Goal: Task Accomplishment & Management: Manage account settings

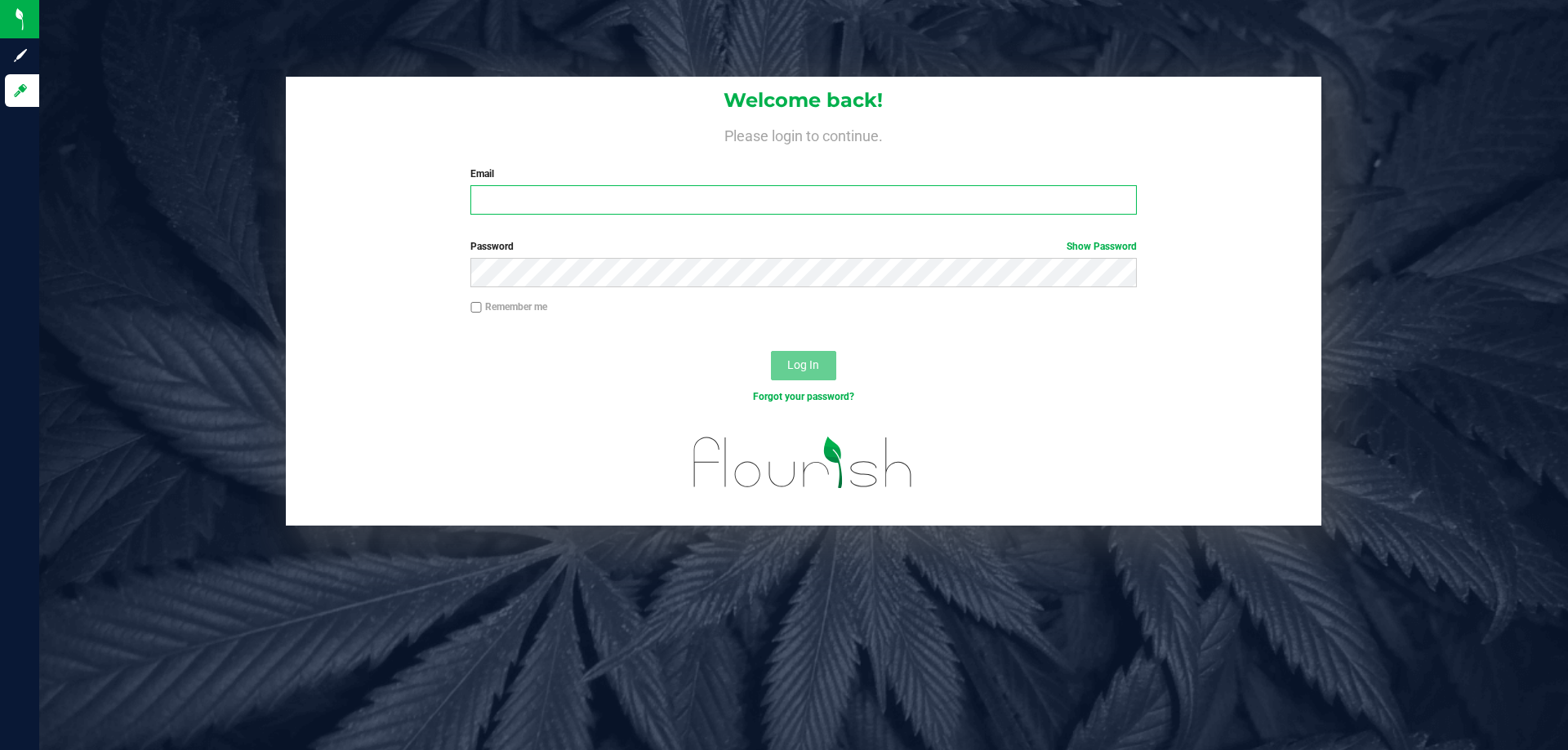
click at [650, 211] on input "Email" at bounding box center [803, 199] width 665 height 29
type input "[EMAIL_ADDRESS][DOMAIN_NAME]"
click at [771, 351] on button "Log In" at bounding box center [804, 365] width 65 height 29
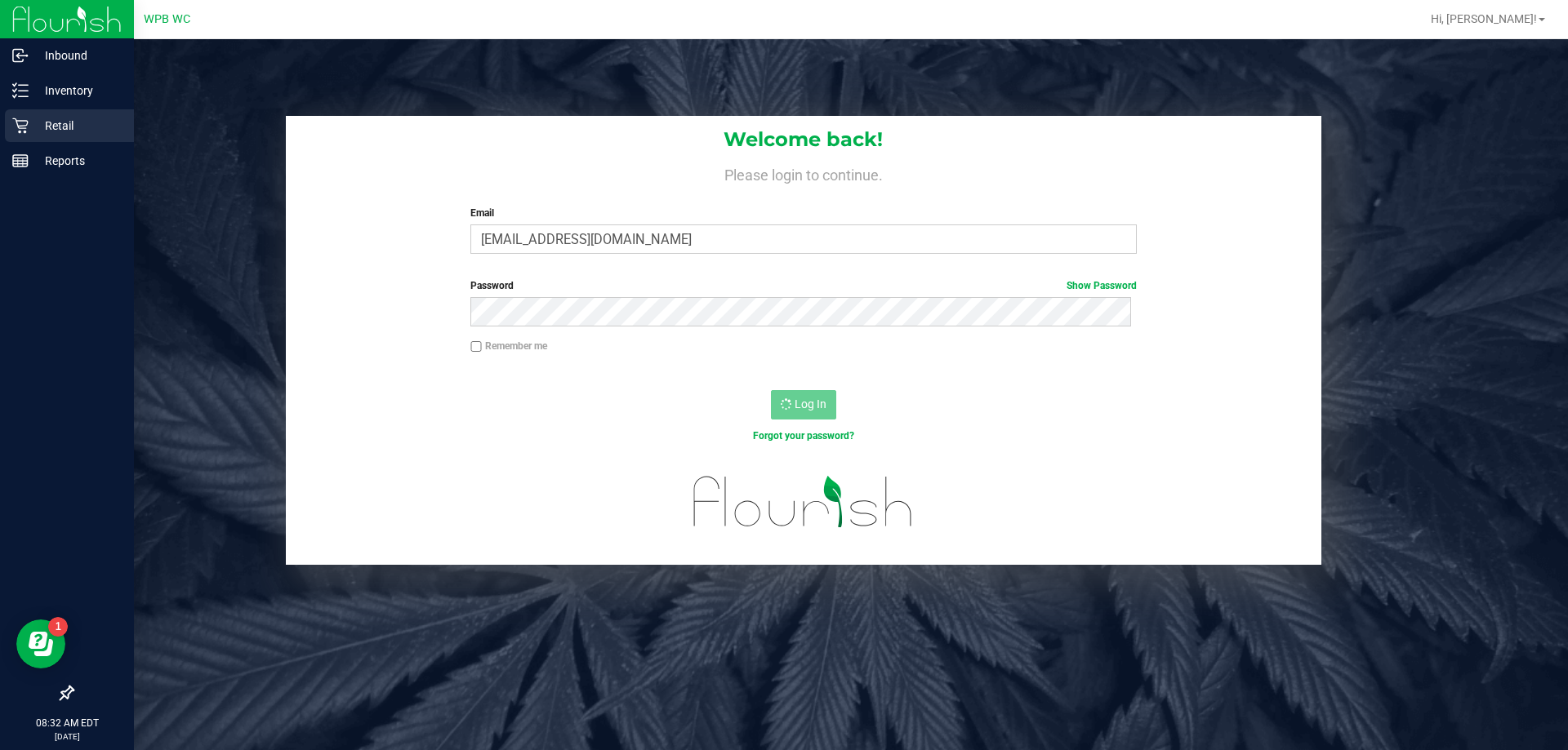
click at [31, 123] on p "Retail" at bounding box center [78, 125] width 98 height 20
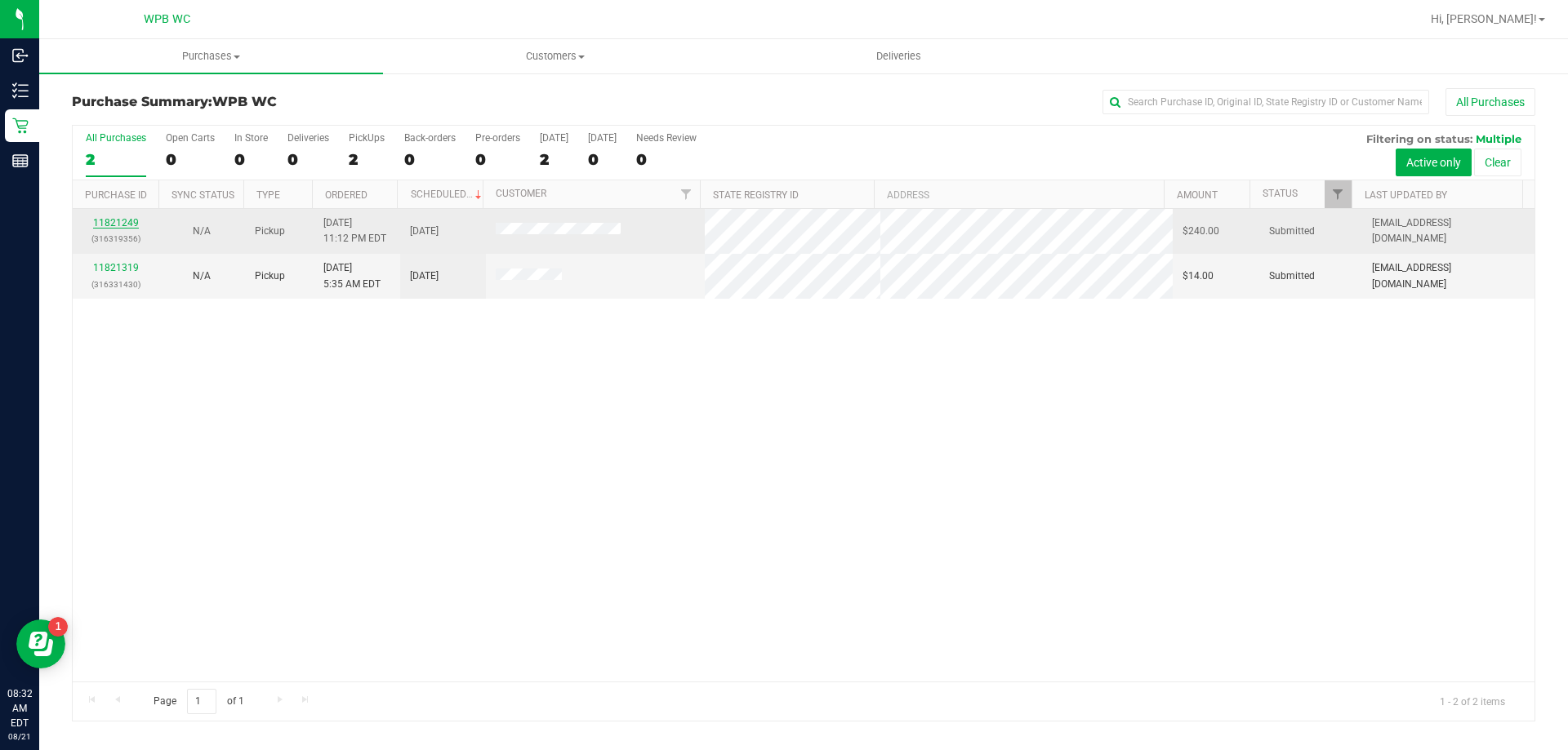
click at [121, 223] on link "11821249" at bounding box center [116, 223] width 46 height 11
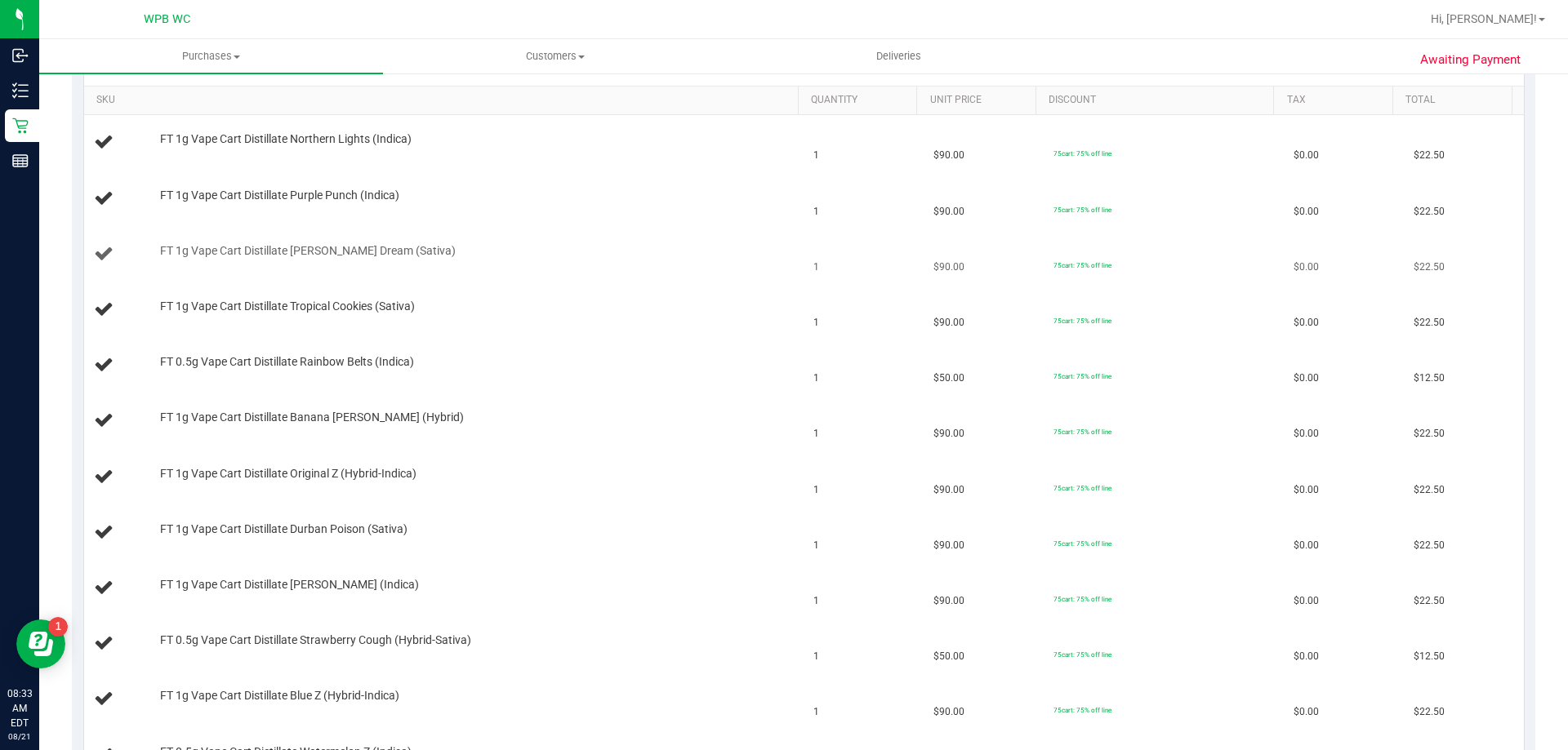
scroll to position [245, 0]
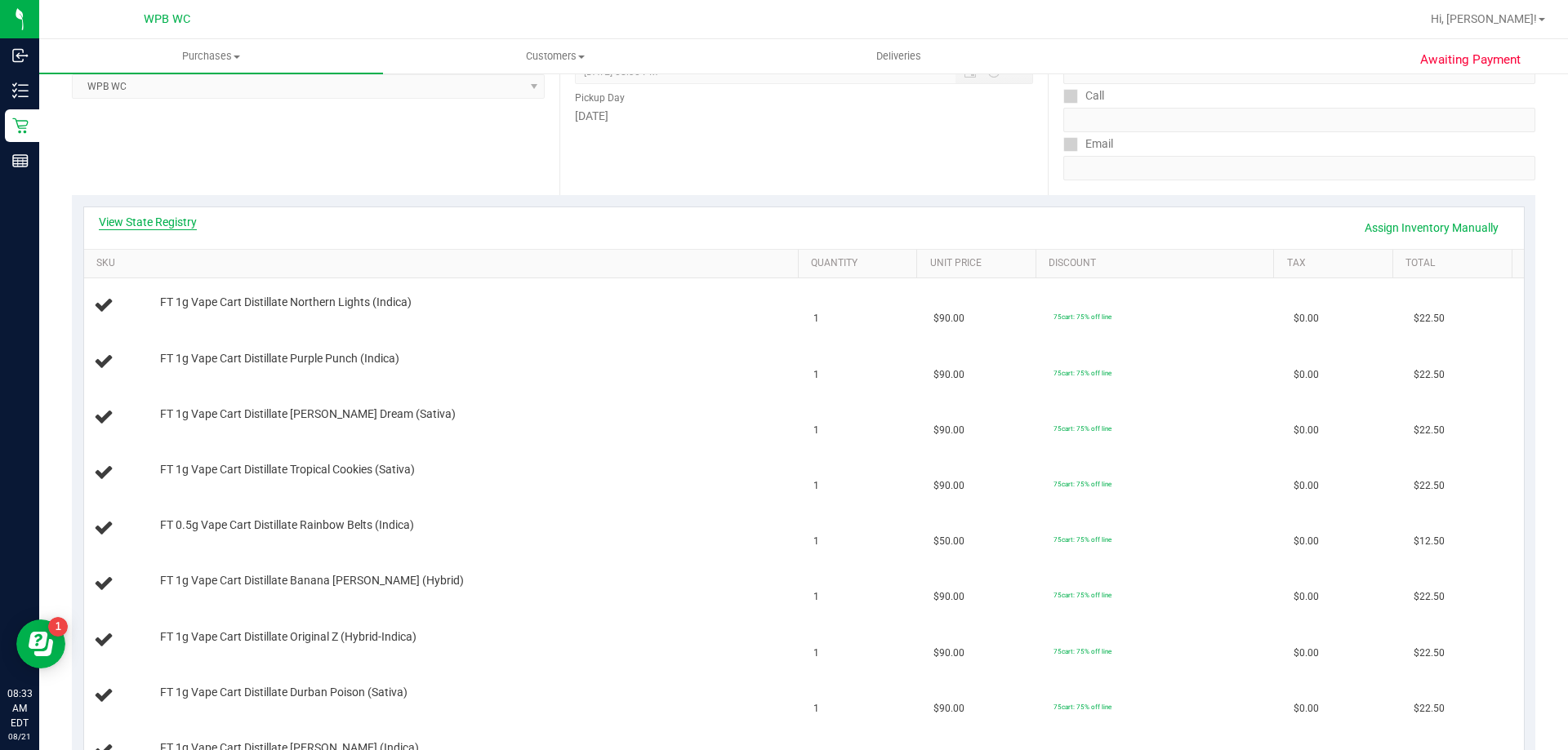
click at [158, 223] on link "View State Registry" at bounding box center [148, 221] width 98 height 16
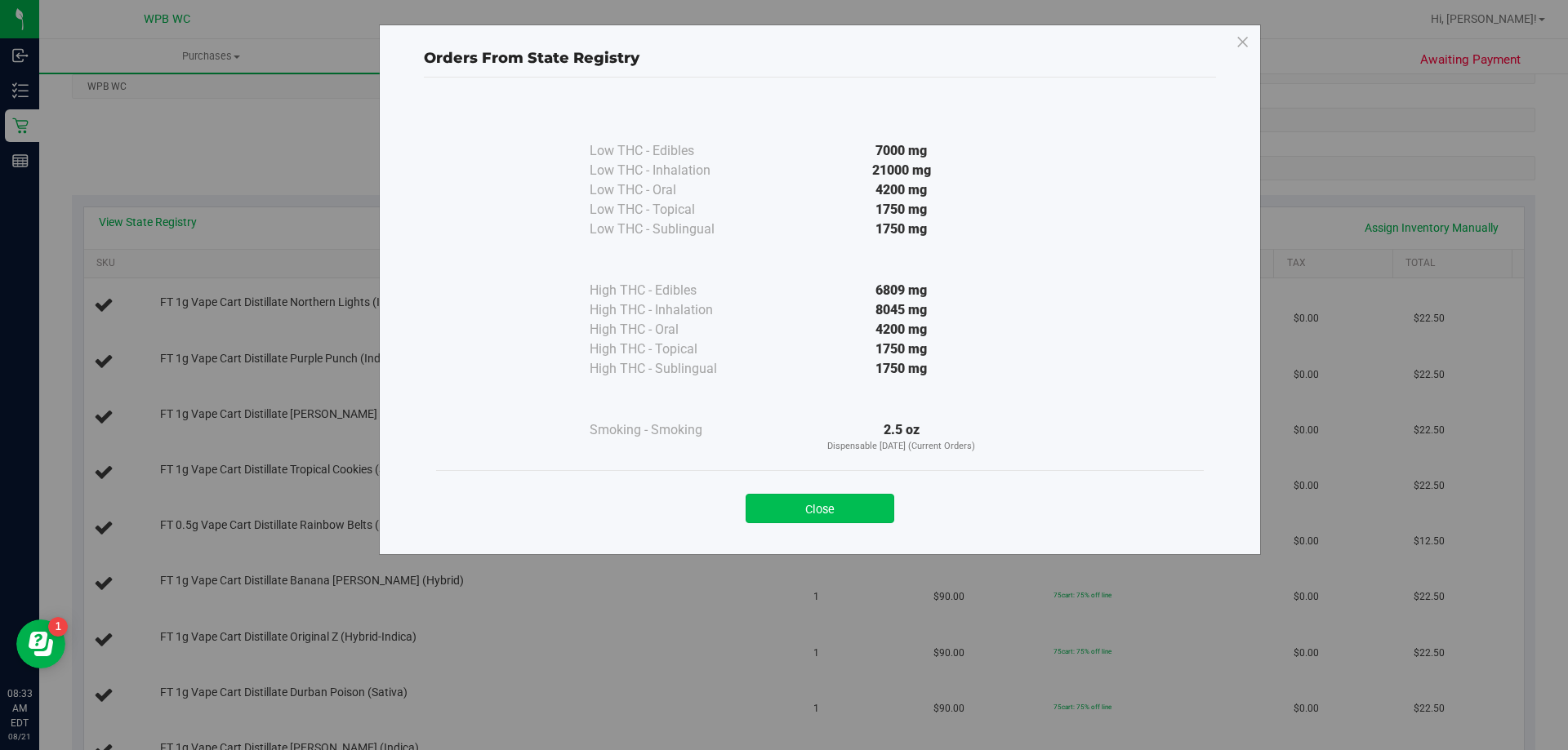
click at [843, 503] on button "Close" at bounding box center [820, 508] width 149 height 29
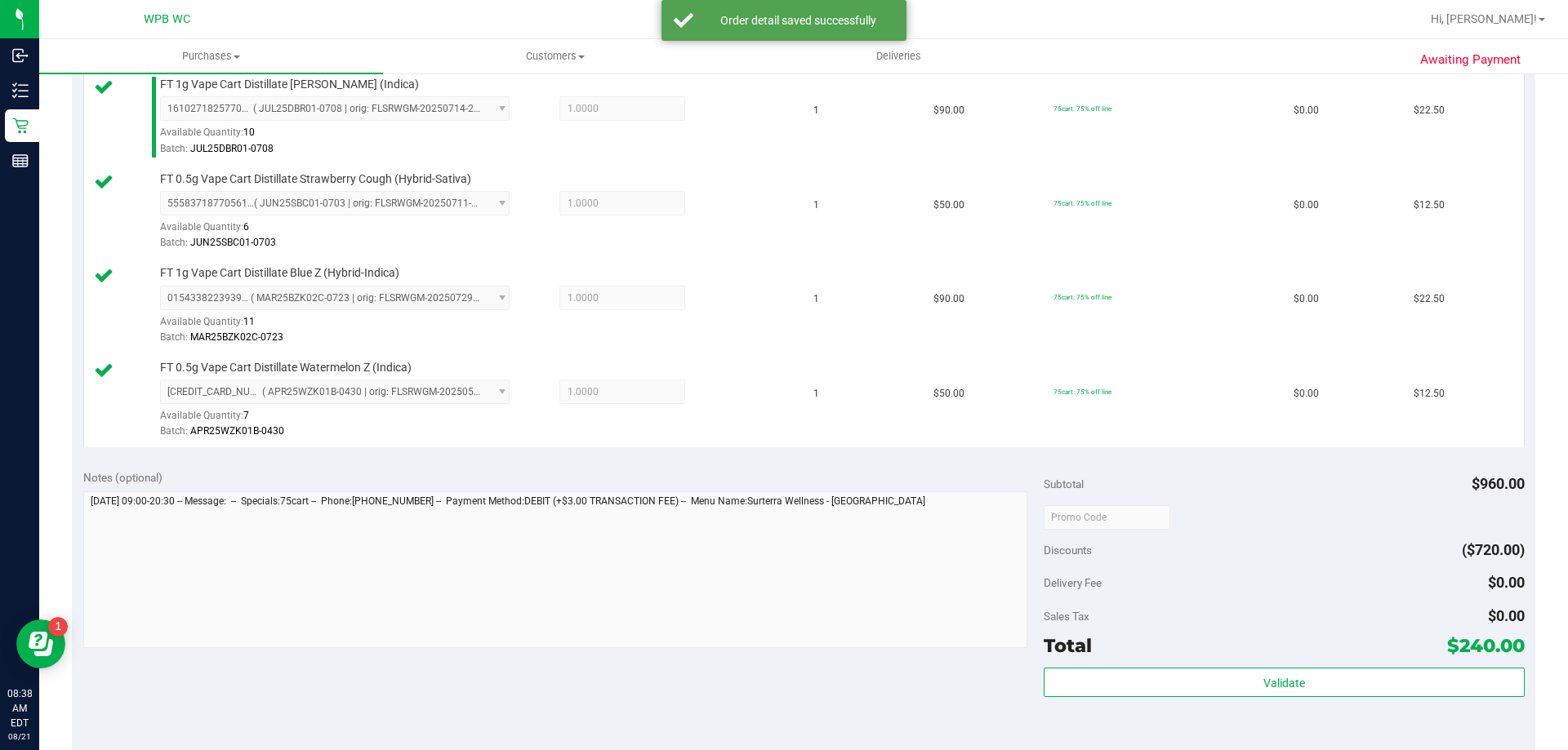
scroll to position [1388, 0]
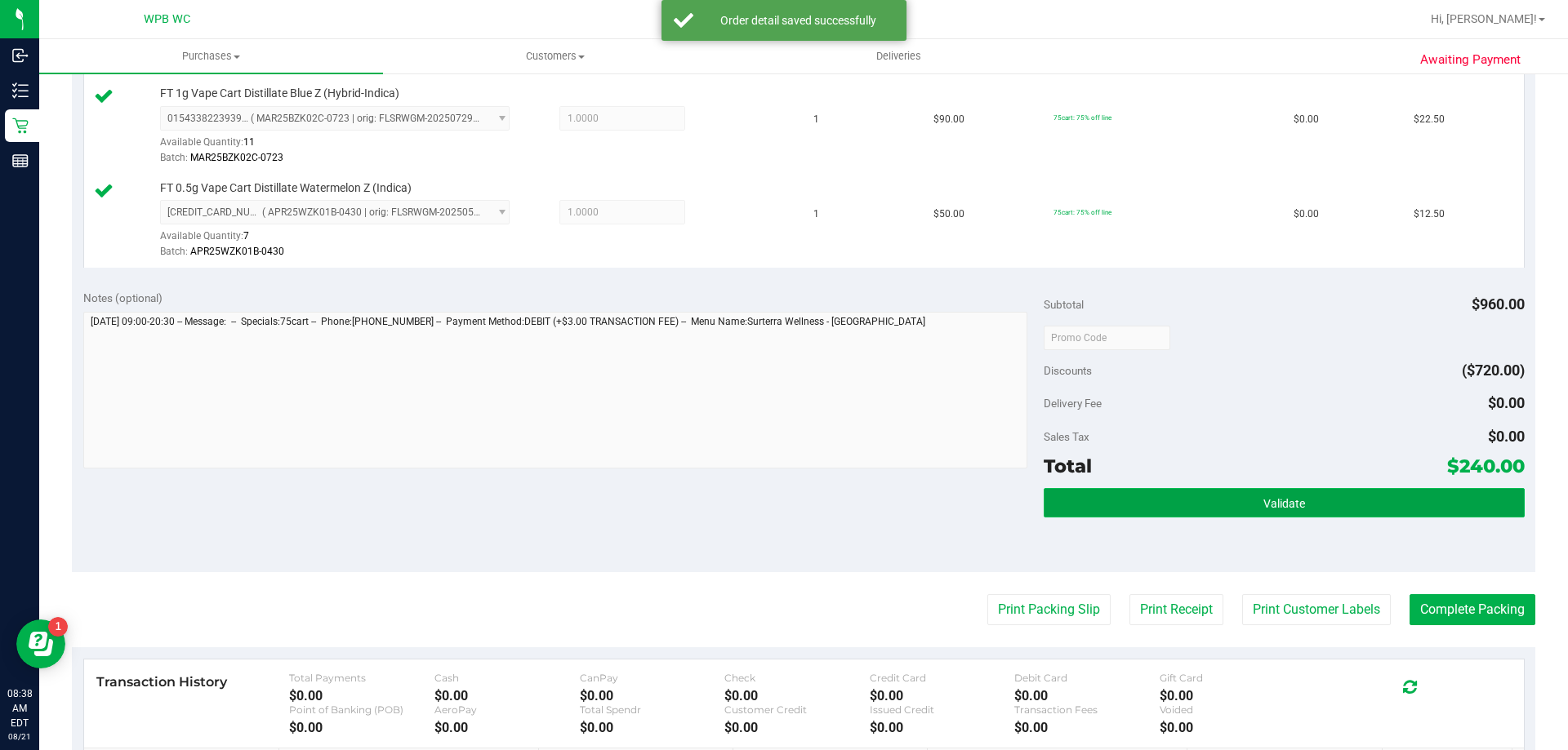
click at [1263, 507] on span "Validate" at bounding box center [1284, 503] width 42 height 13
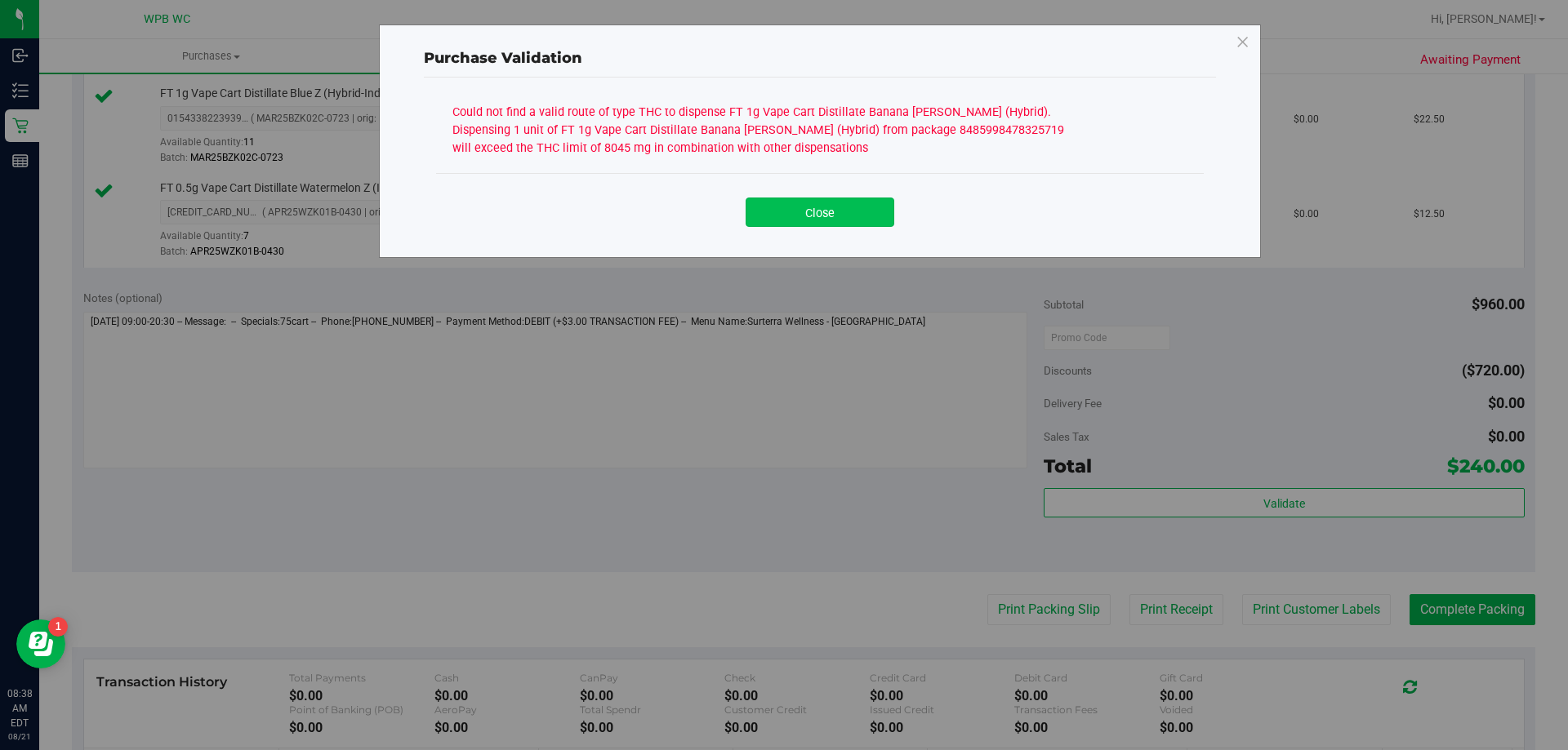
click at [782, 220] on button "Close" at bounding box center [820, 212] width 149 height 29
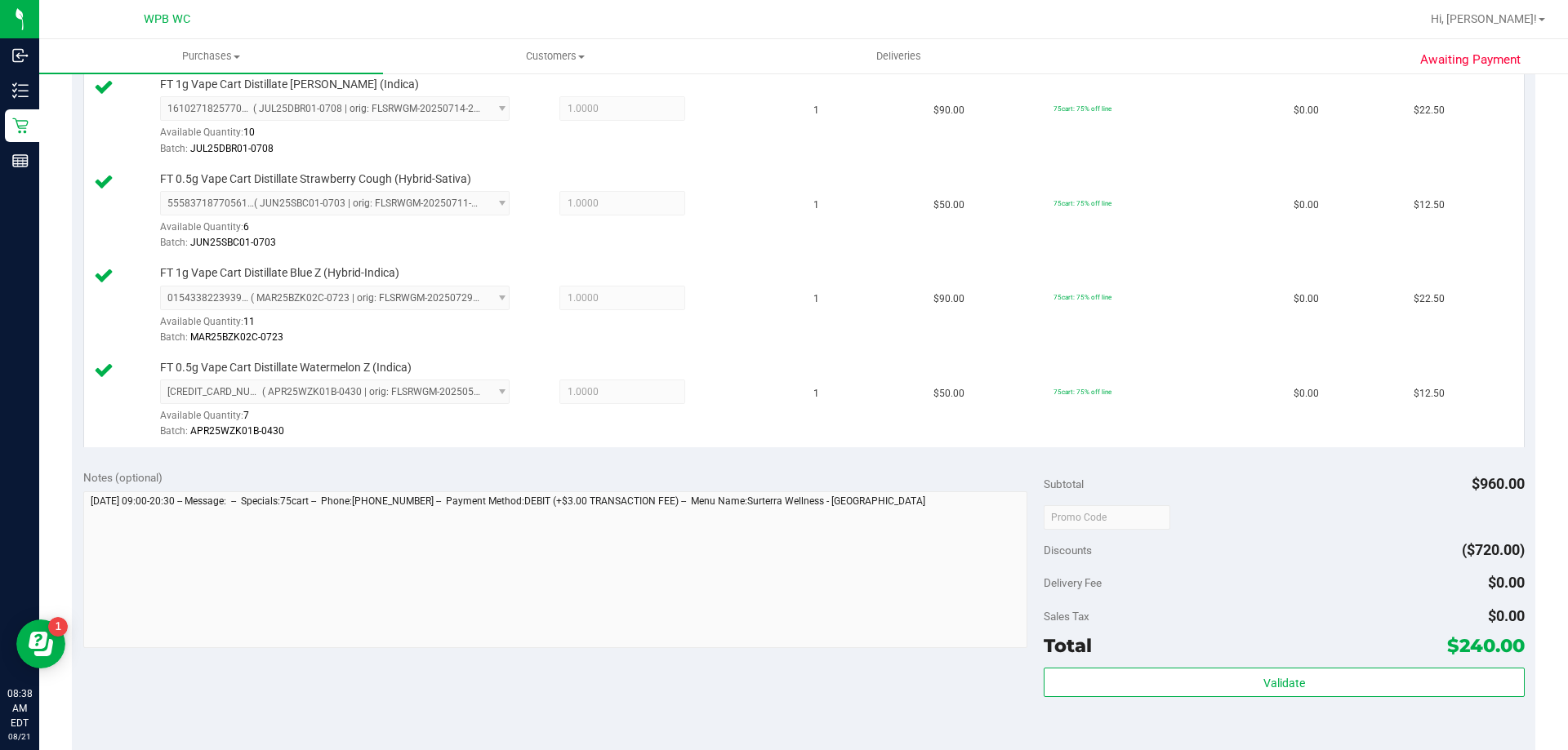
scroll to position [1469, 0]
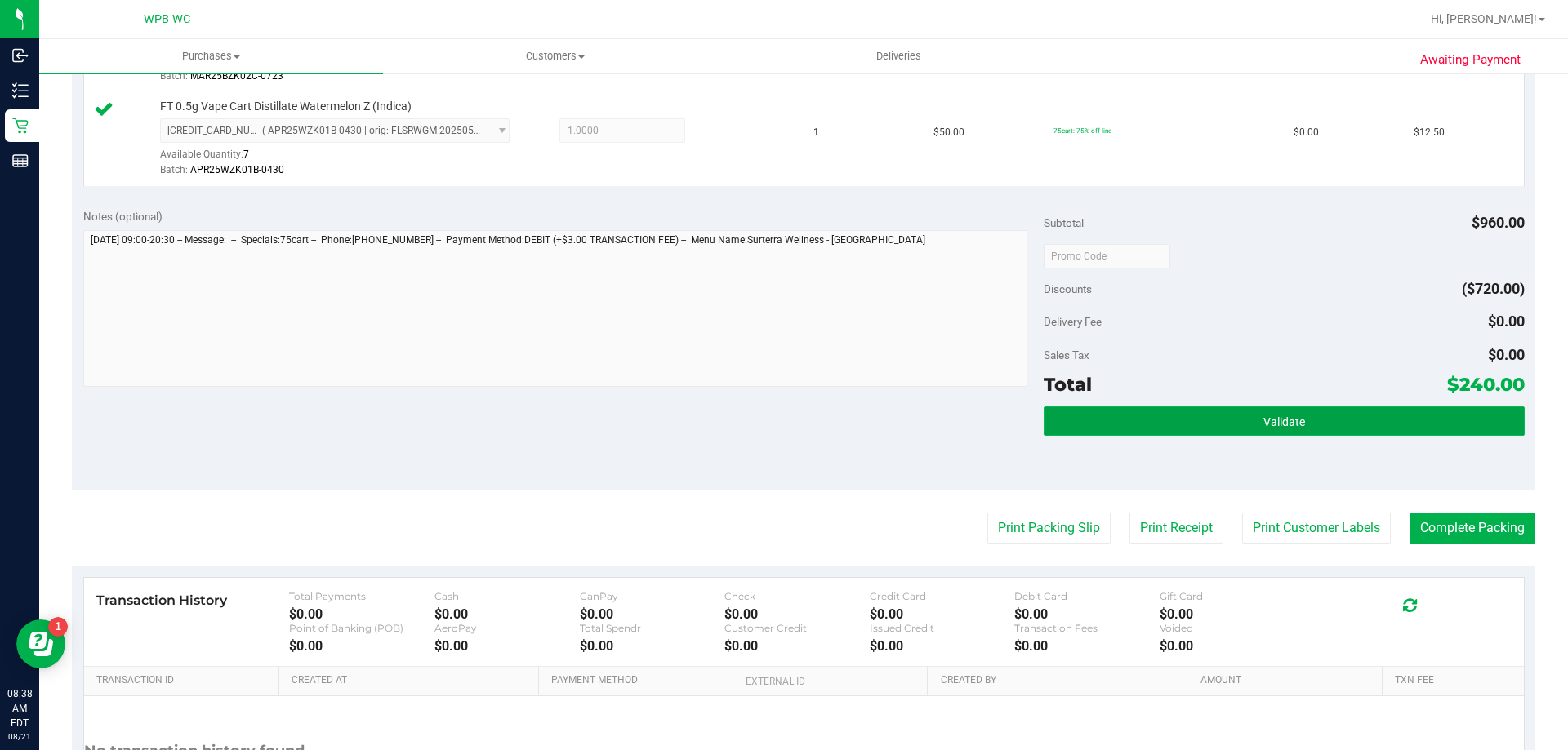
click at [1264, 432] on button "Validate" at bounding box center [1284, 420] width 480 height 29
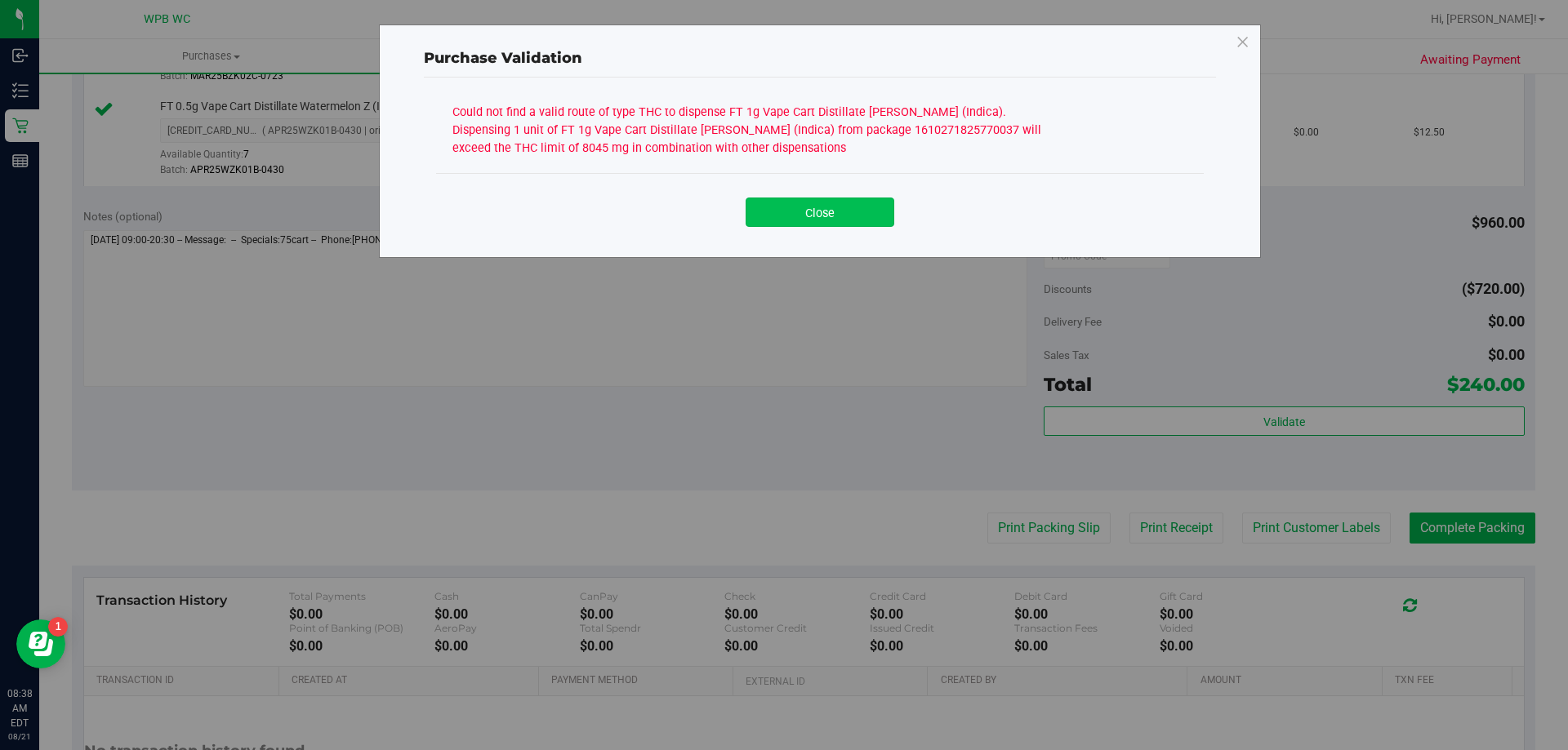
click at [834, 213] on button "Close" at bounding box center [820, 212] width 149 height 29
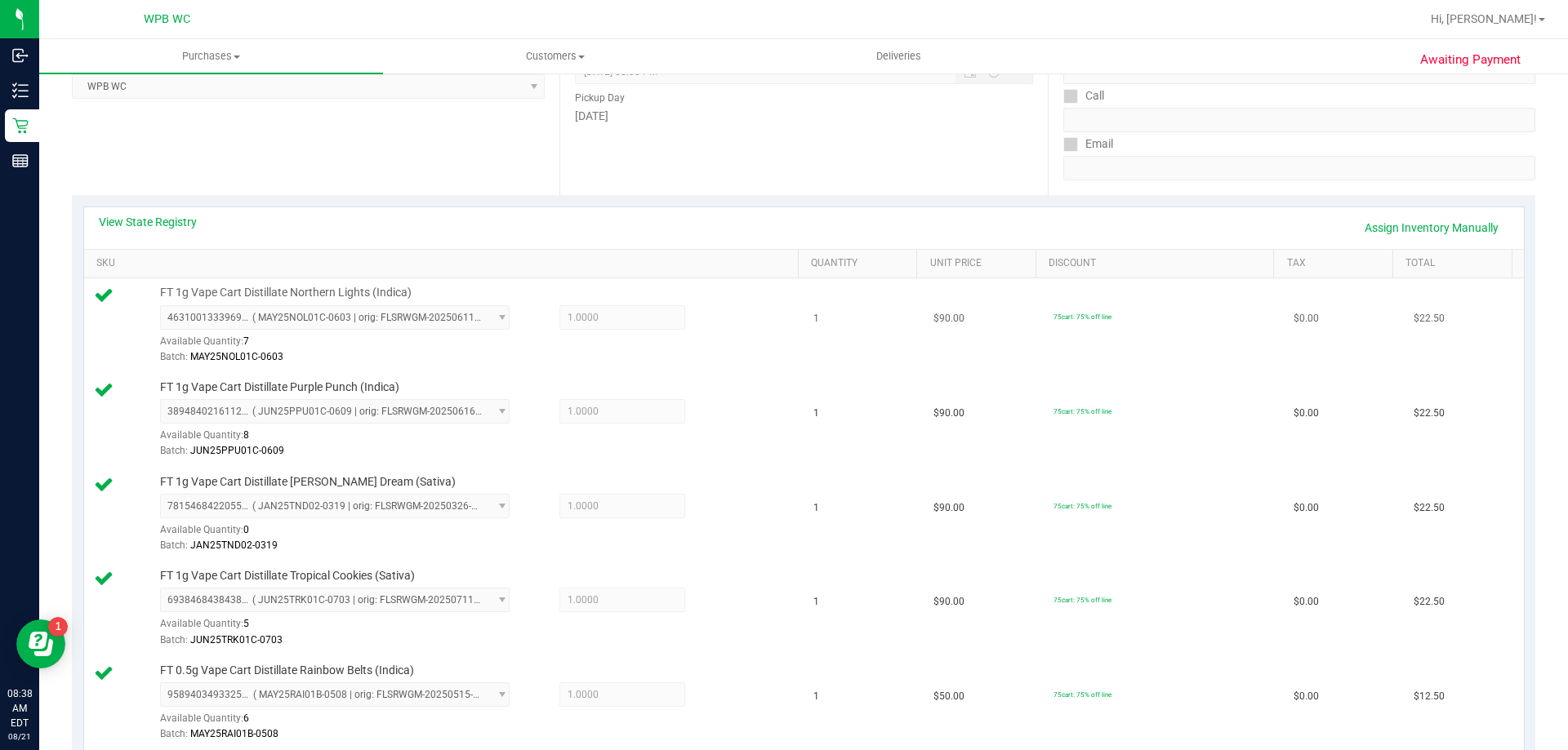
scroll to position [0, 0]
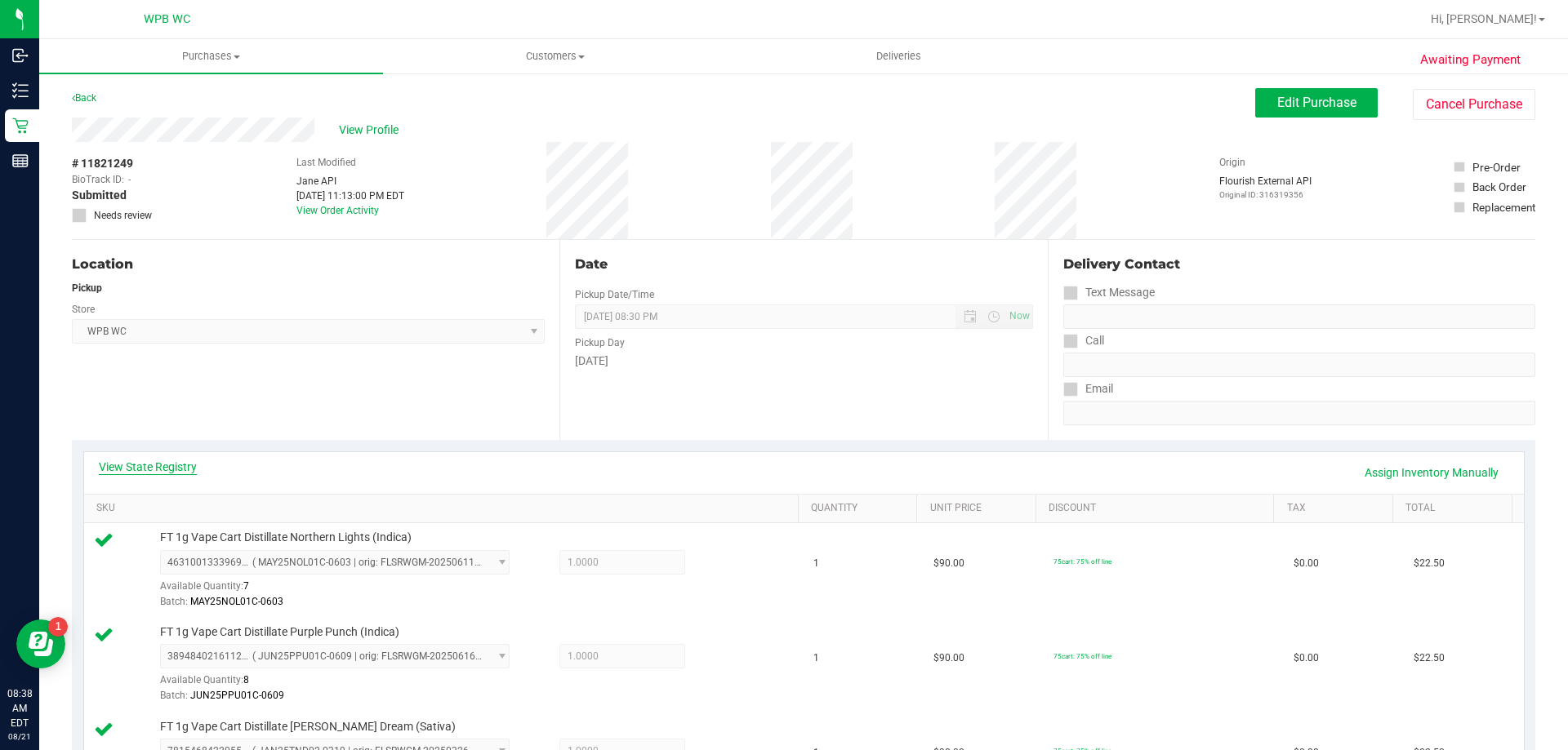
click at [189, 473] on link "View State Registry" at bounding box center [148, 466] width 98 height 16
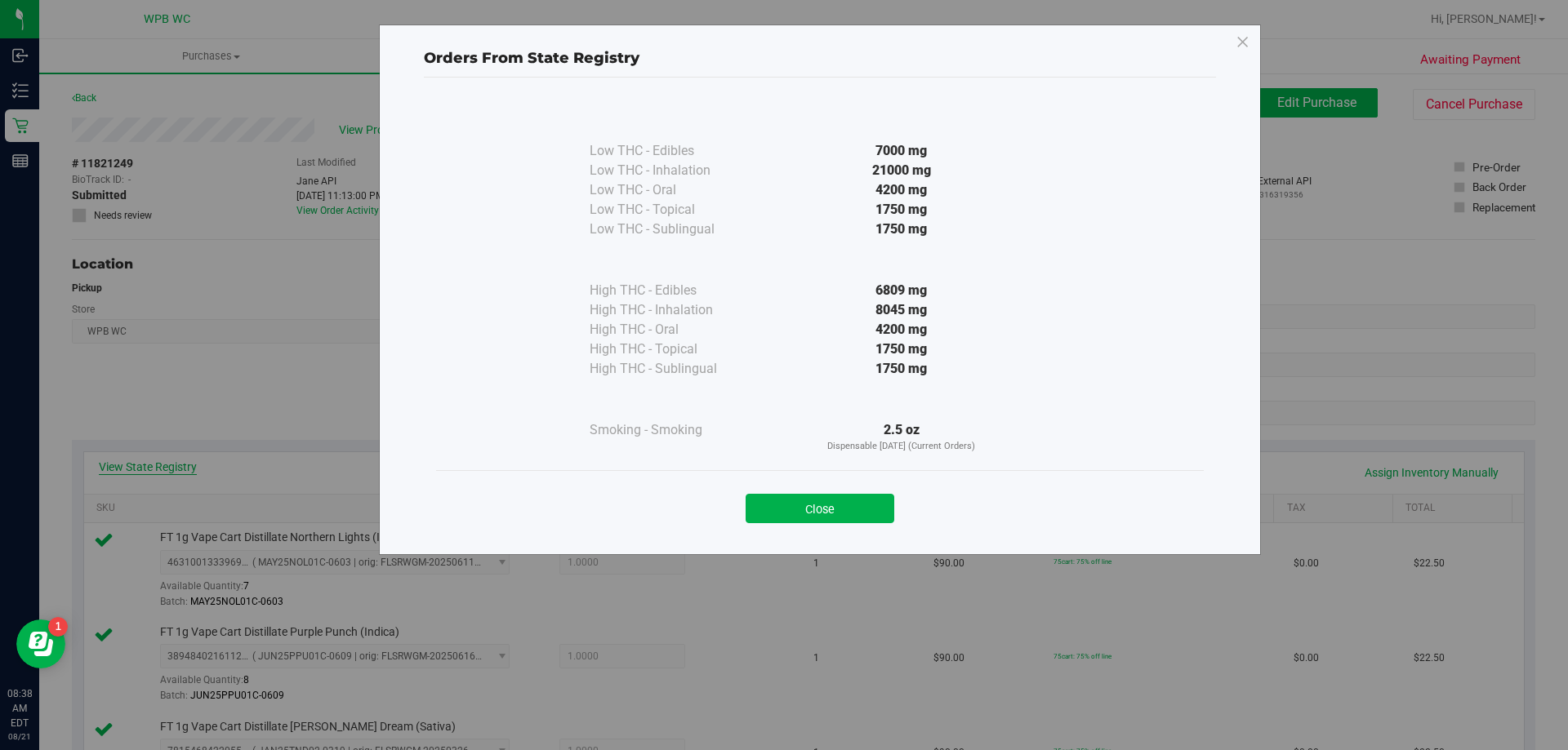
click at [186, 470] on div "Orders From State Registry Low THC - Edibles 7000 mg" at bounding box center [790, 375] width 1580 height 750
click at [840, 512] on button "Close" at bounding box center [820, 508] width 149 height 29
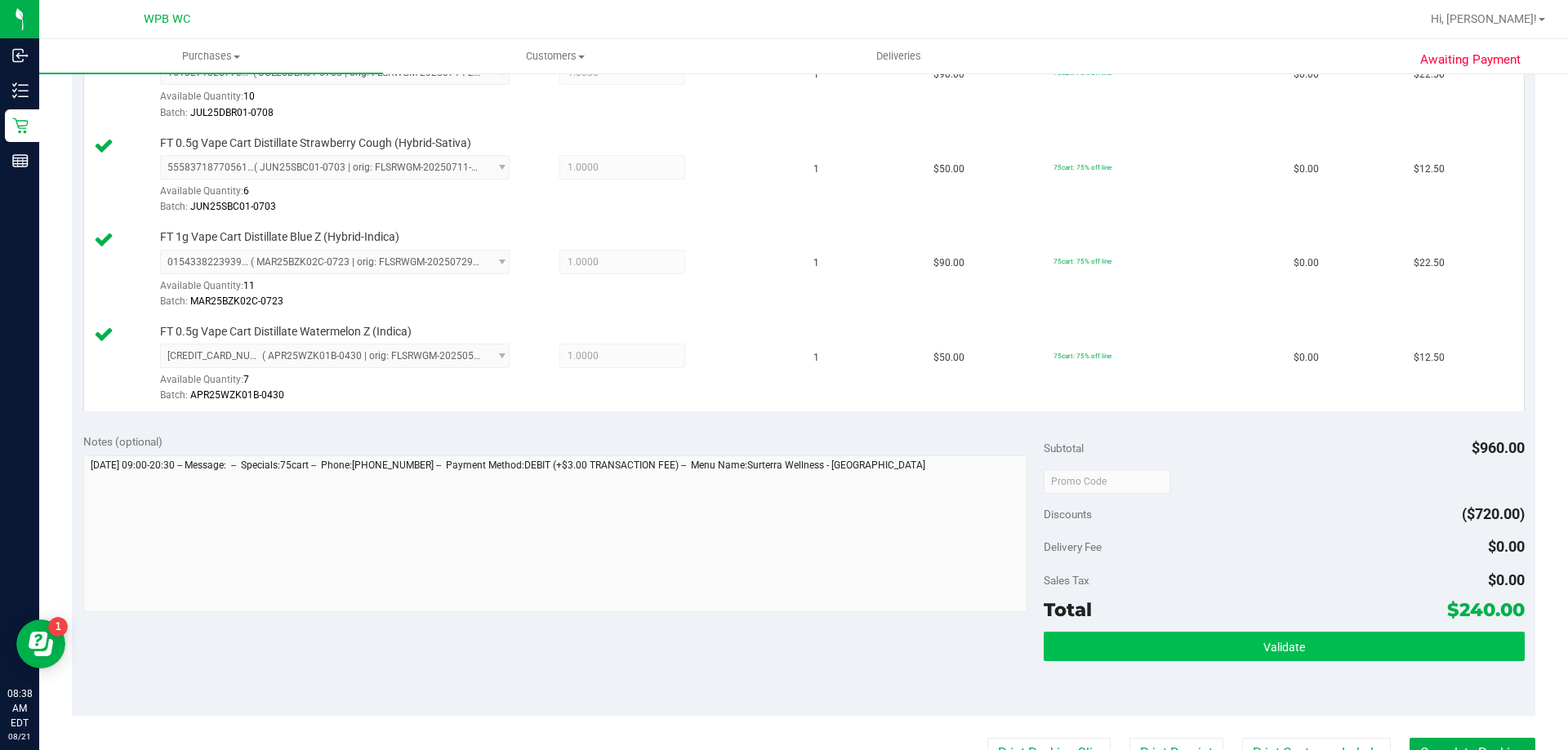
scroll to position [1388, 0]
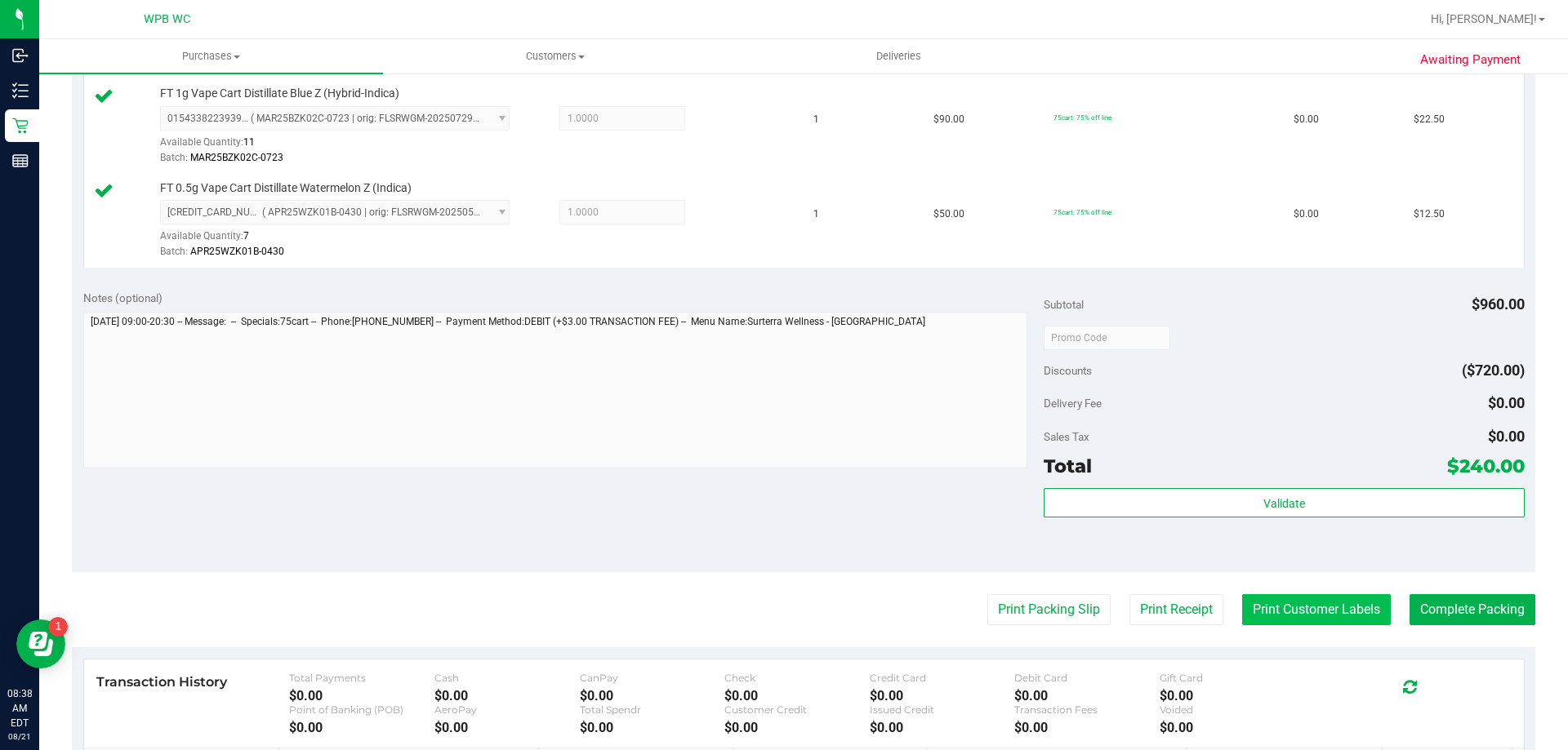
click at [1287, 616] on button "Print Customer Labels" at bounding box center [1317, 609] width 149 height 31
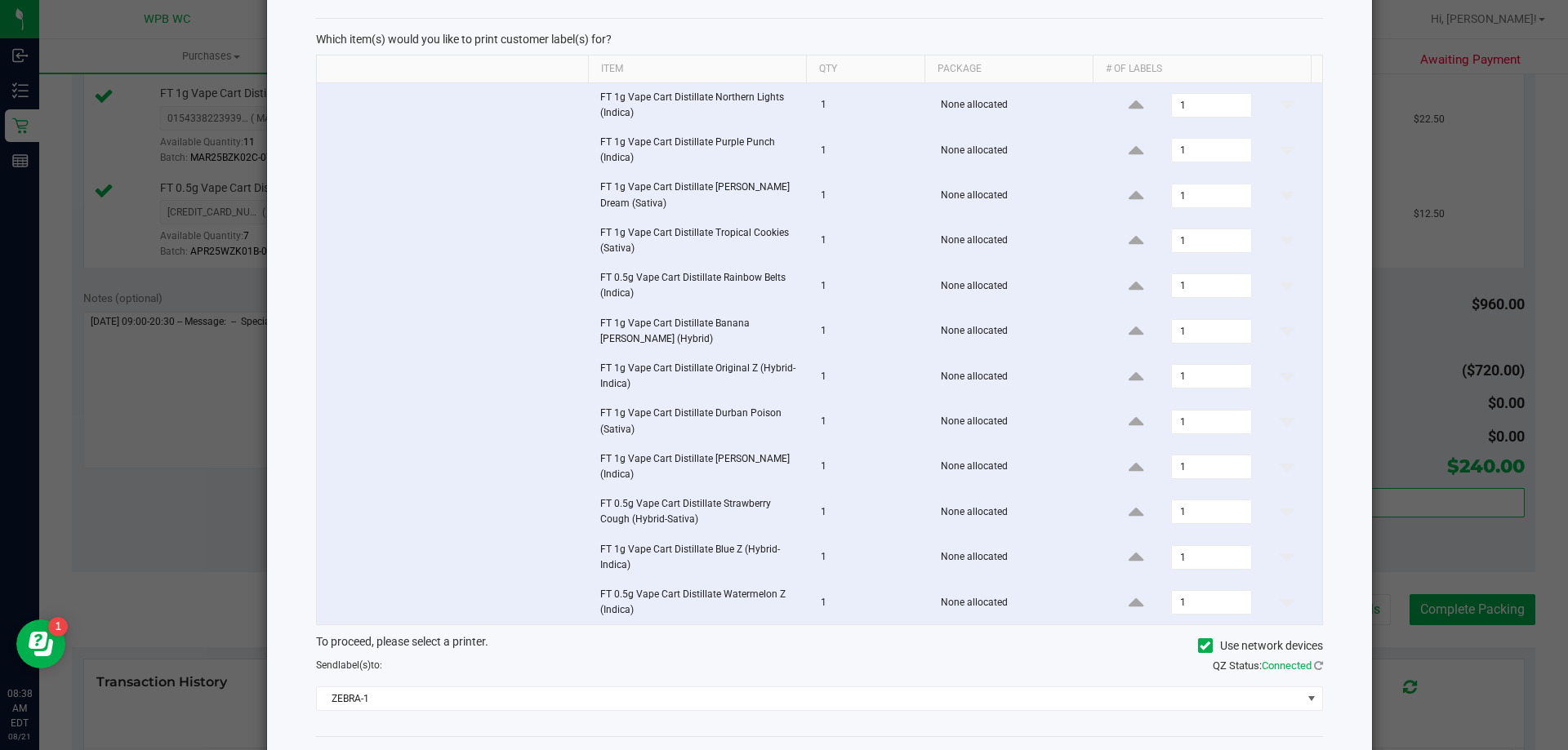
scroll to position [135, 0]
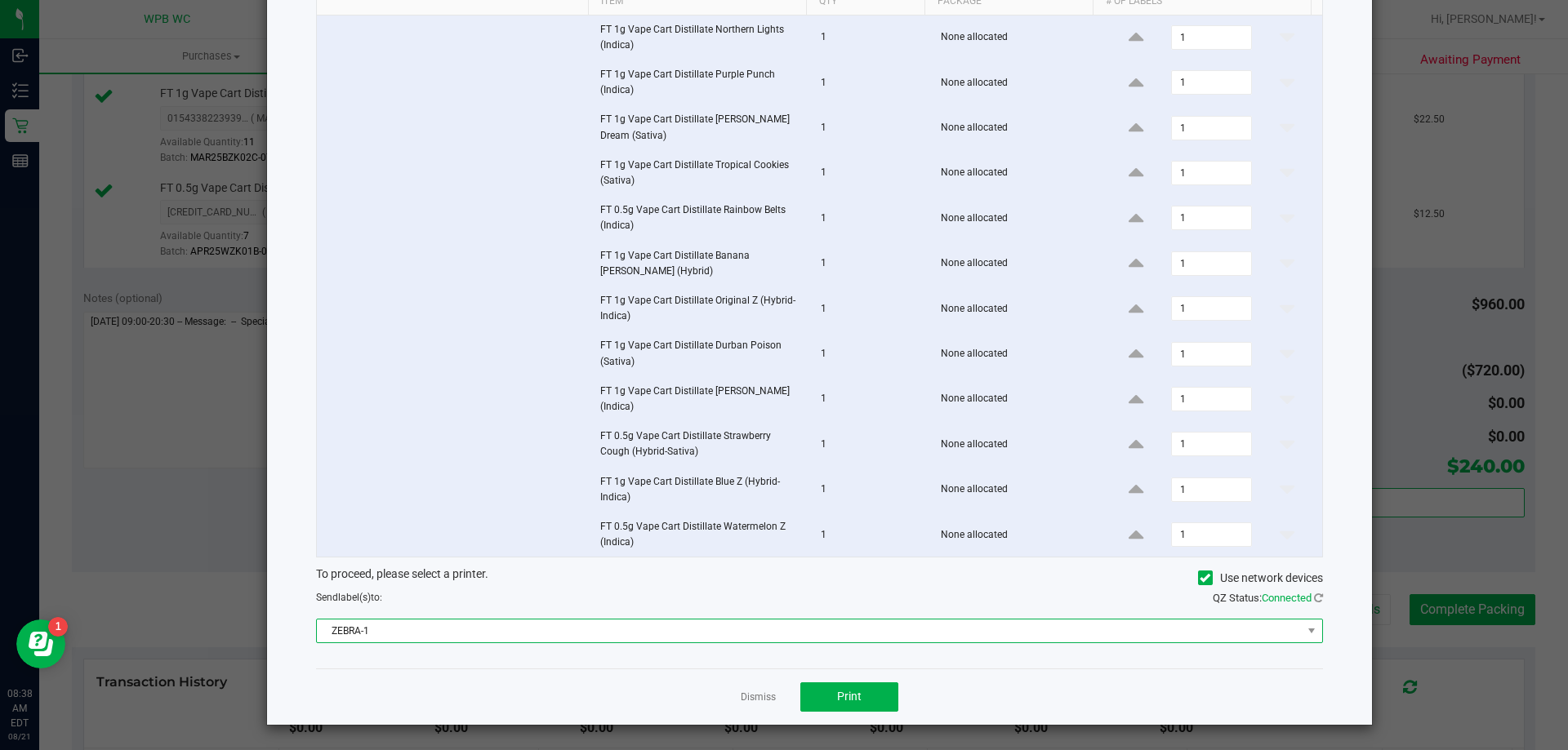
click at [554, 632] on span "ZEBRA-1" at bounding box center [809, 630] width 985 height 22
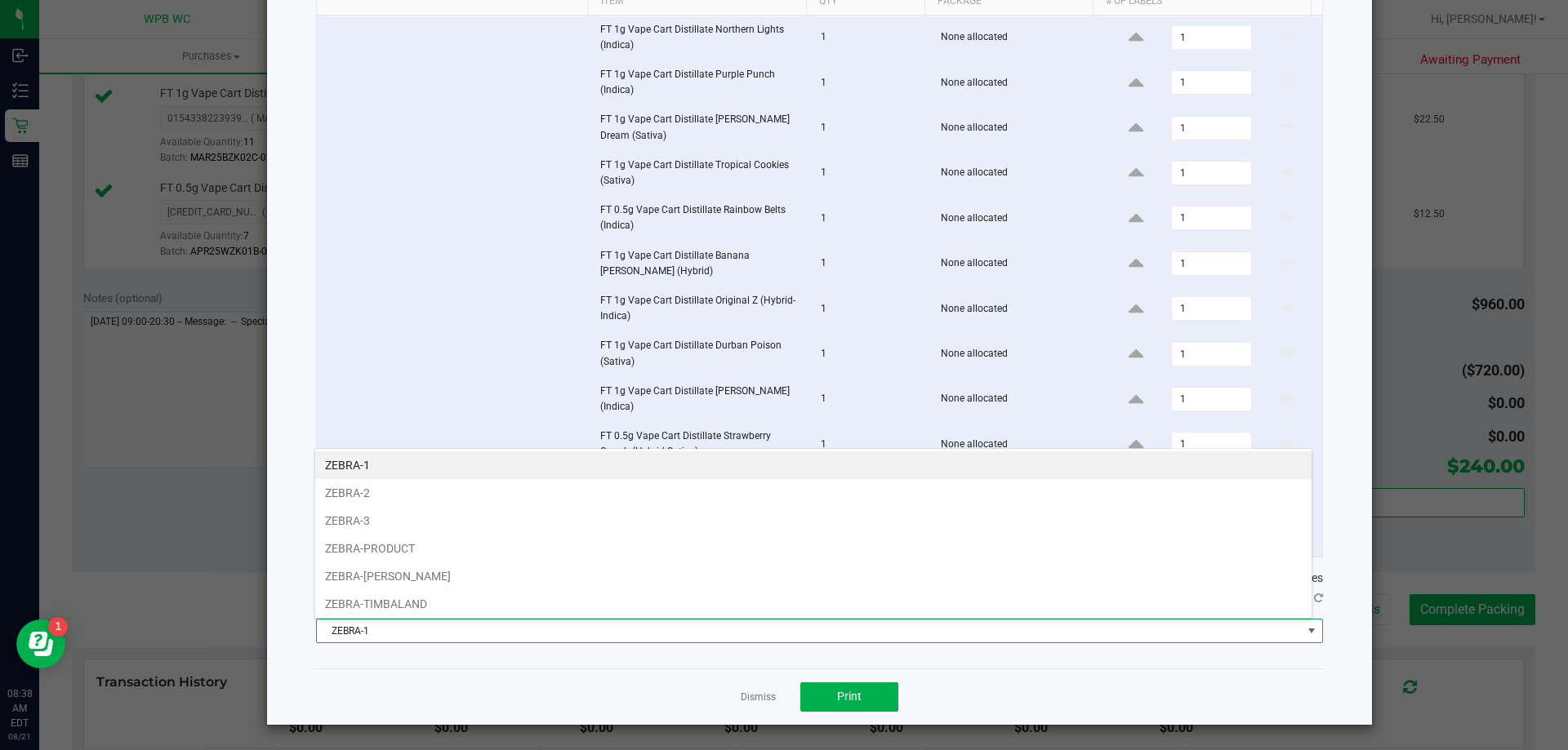
scroll to position [24, 998]
click at [437, 526] on li "ZEBRA-3" at bounding box center [813, 521] width 996 height 28
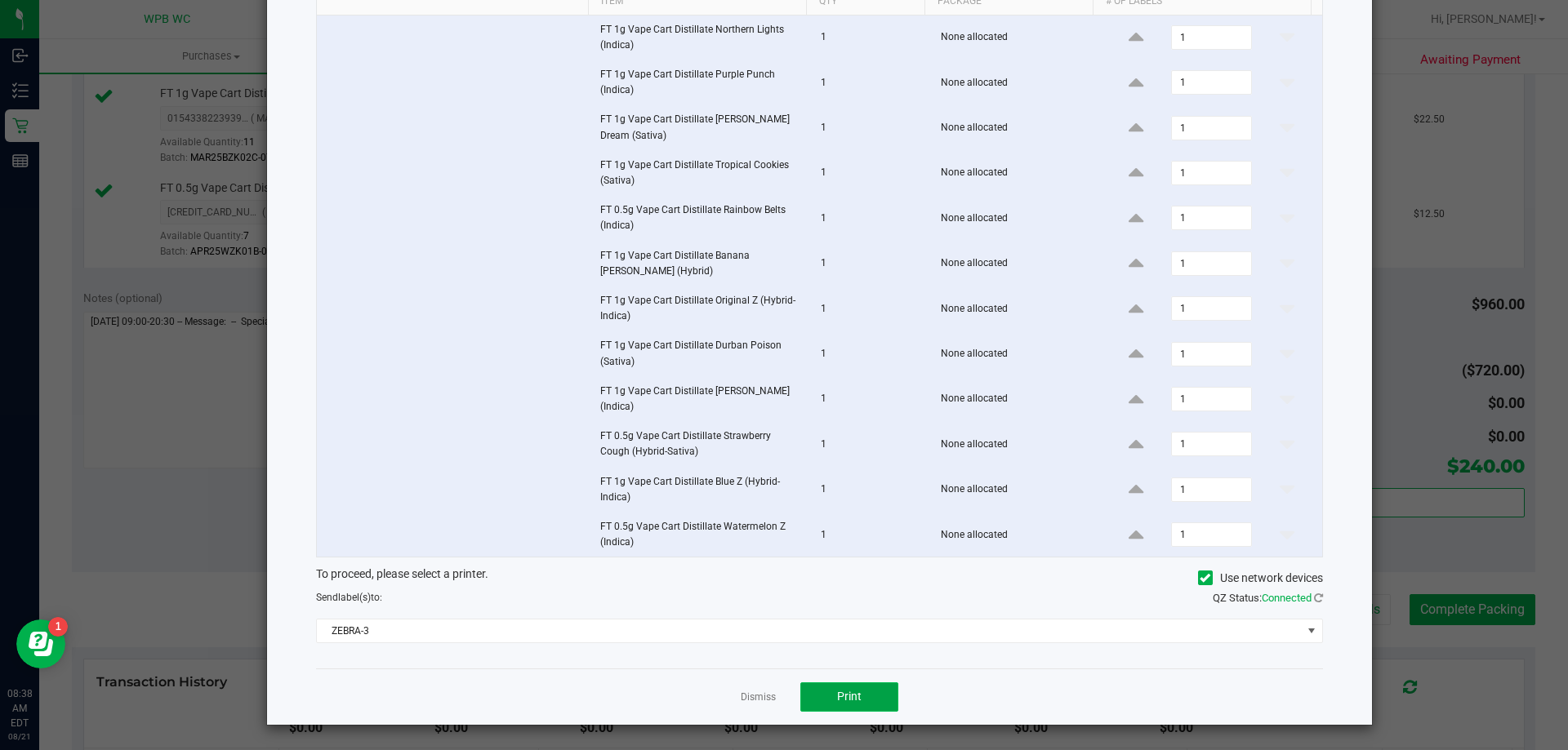
click at [862, 700] on button "Print" at bounding box center [849, 697] width 98 height 29
click at [759, 697] on link "Dismiss" at bounding box center [759, 698] width 36 height 14
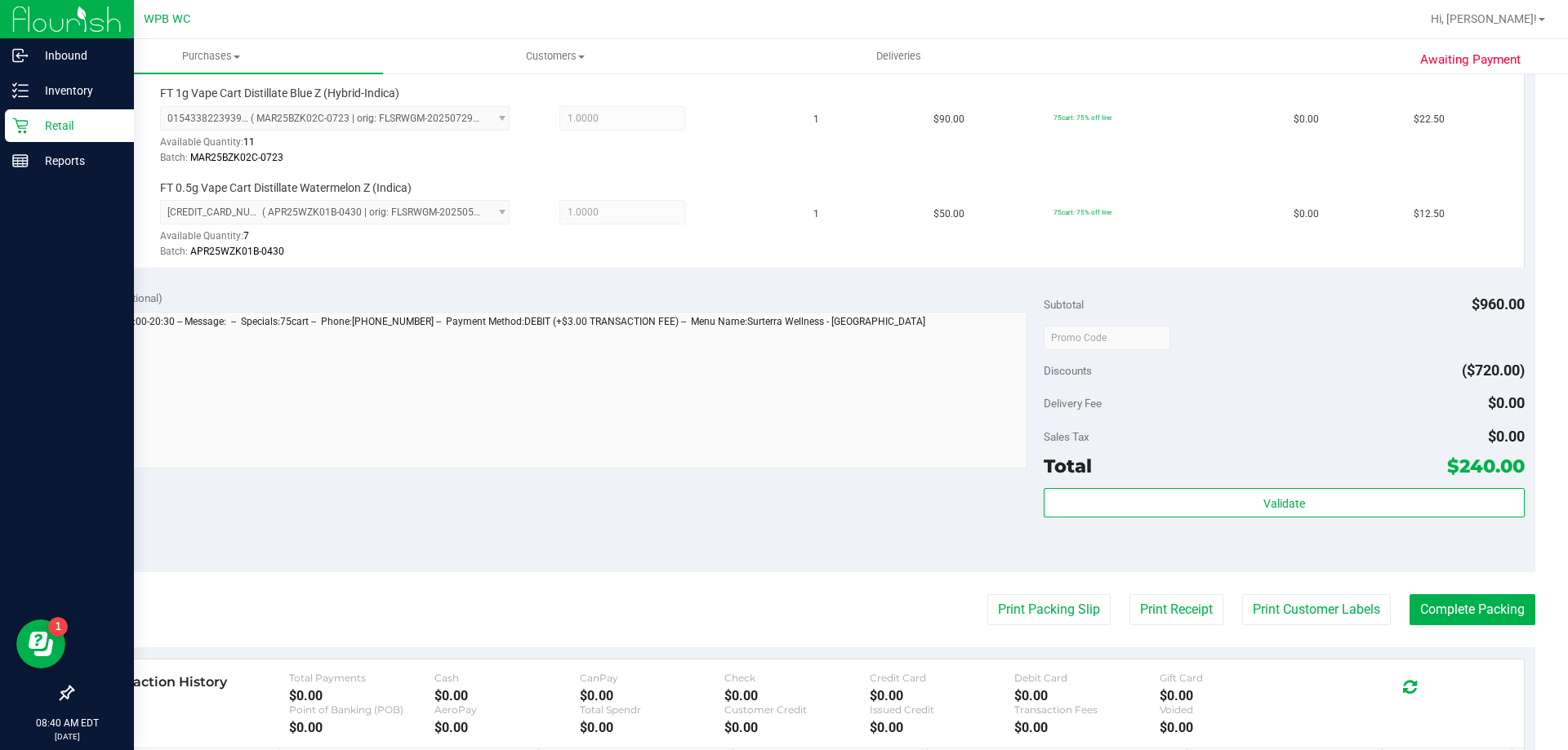
click at [45, 126] on p "Retail" at bounding box center [78, 125] width 98 height 20
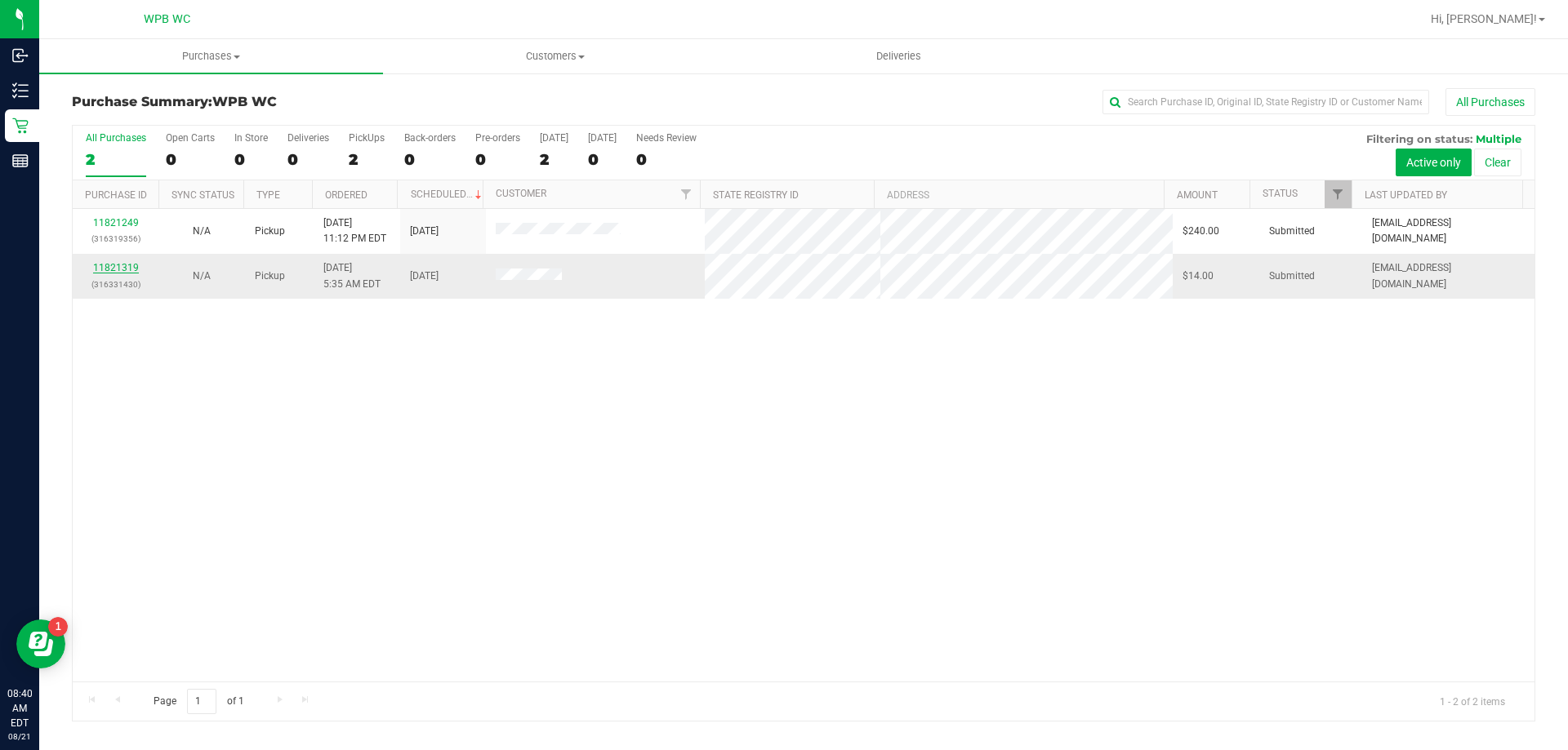
click at [108, 270] on link "11821319" at bounding box center [116, 268] width 46 height 11
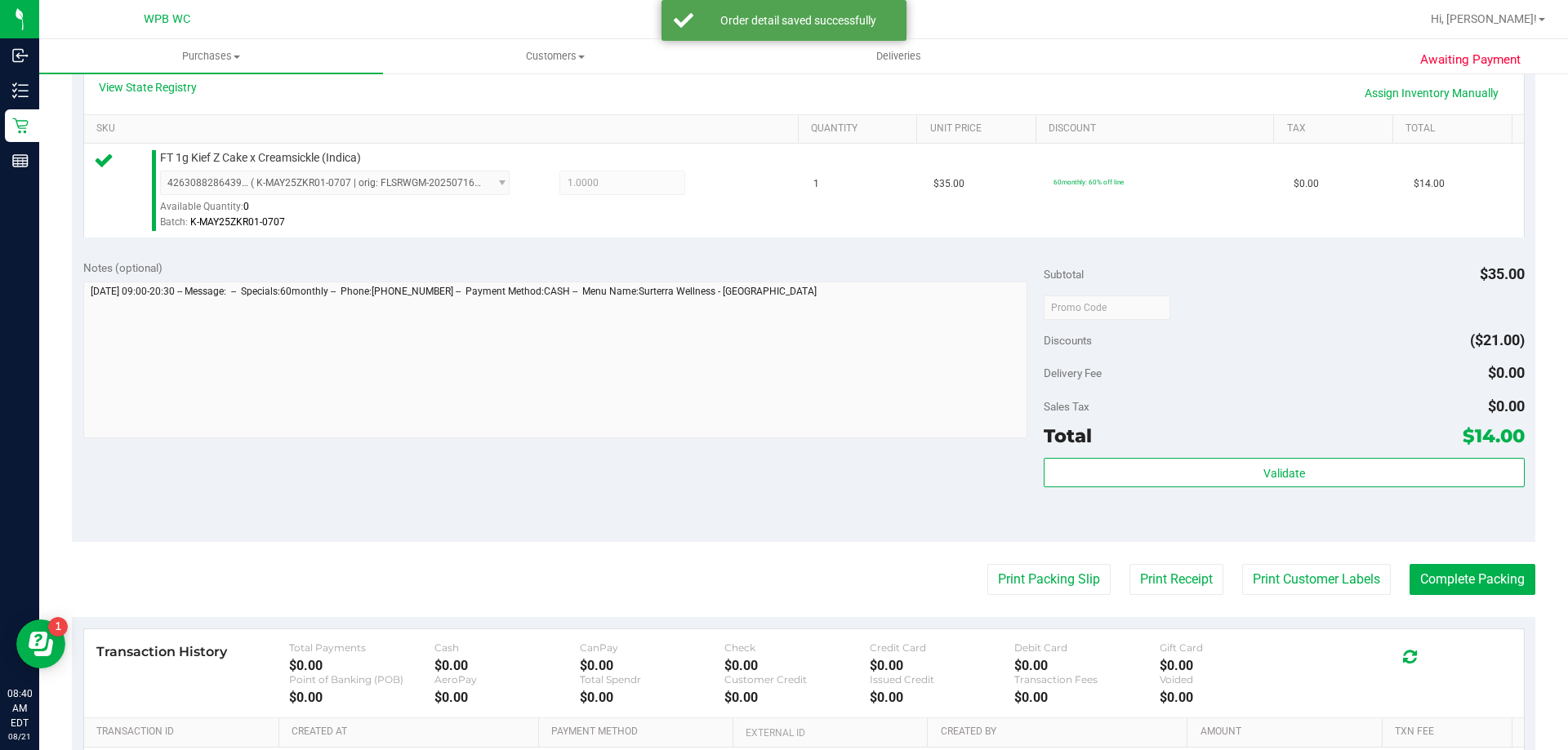
scroll to position [489, 0]
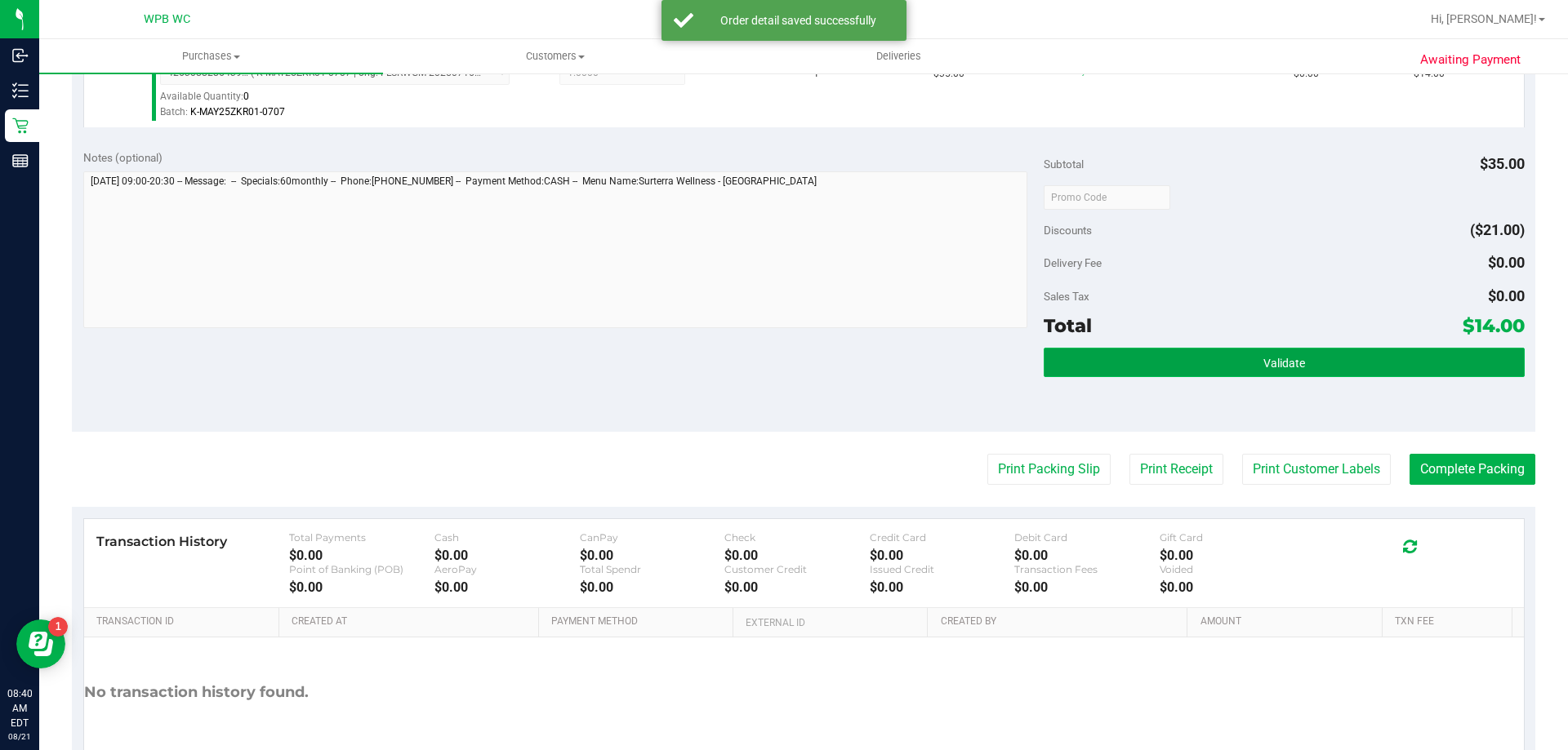
click at [1249, 358] on button "Validate" at bounding box center [1284, 361] width 480 height 29
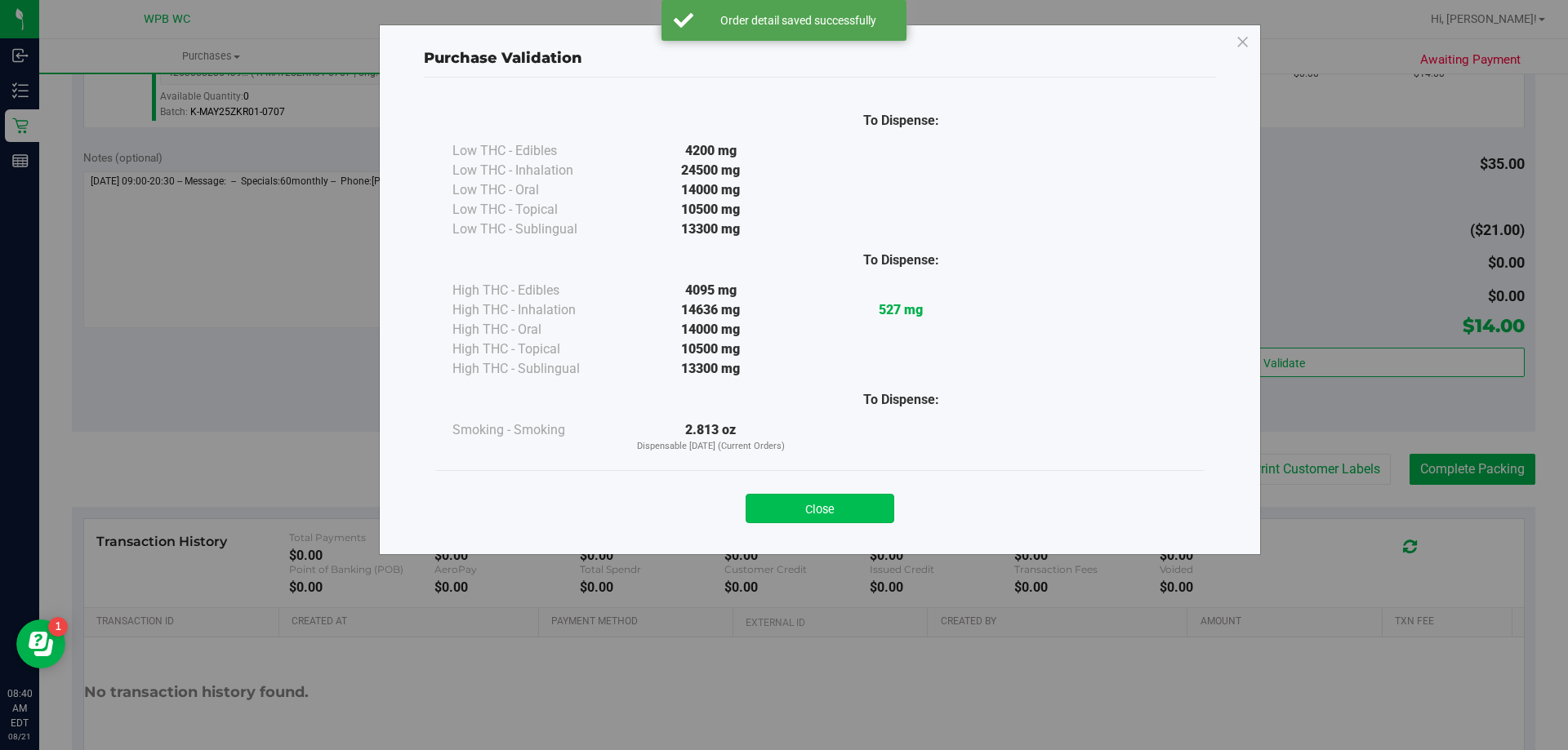
click at [848, 506] on button "Close" at bounding box center [820, 508] width 149 height 29
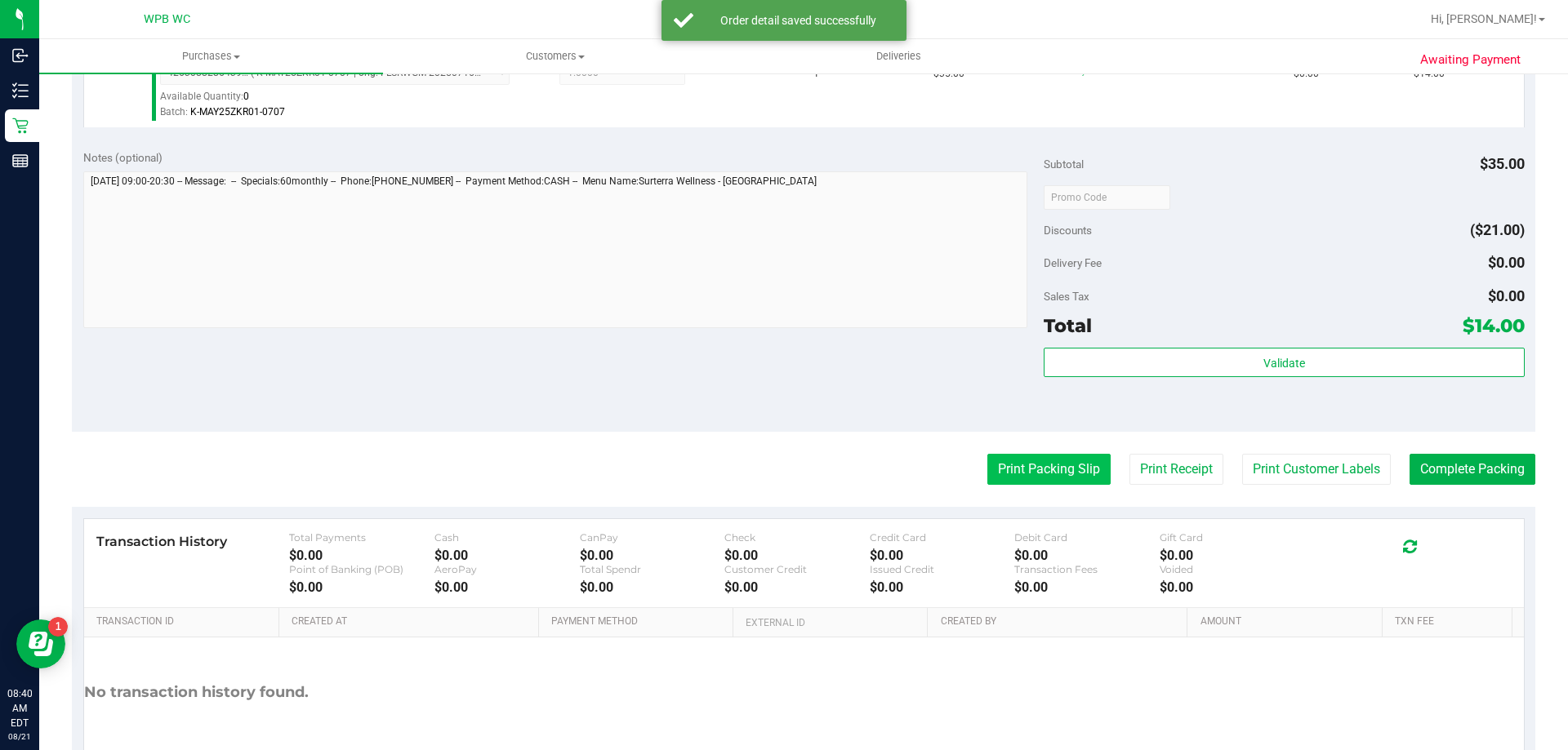
click at [1004, 477] on button "Print Packing Slip" at bounding box center [1049, 469] width 123 height 31
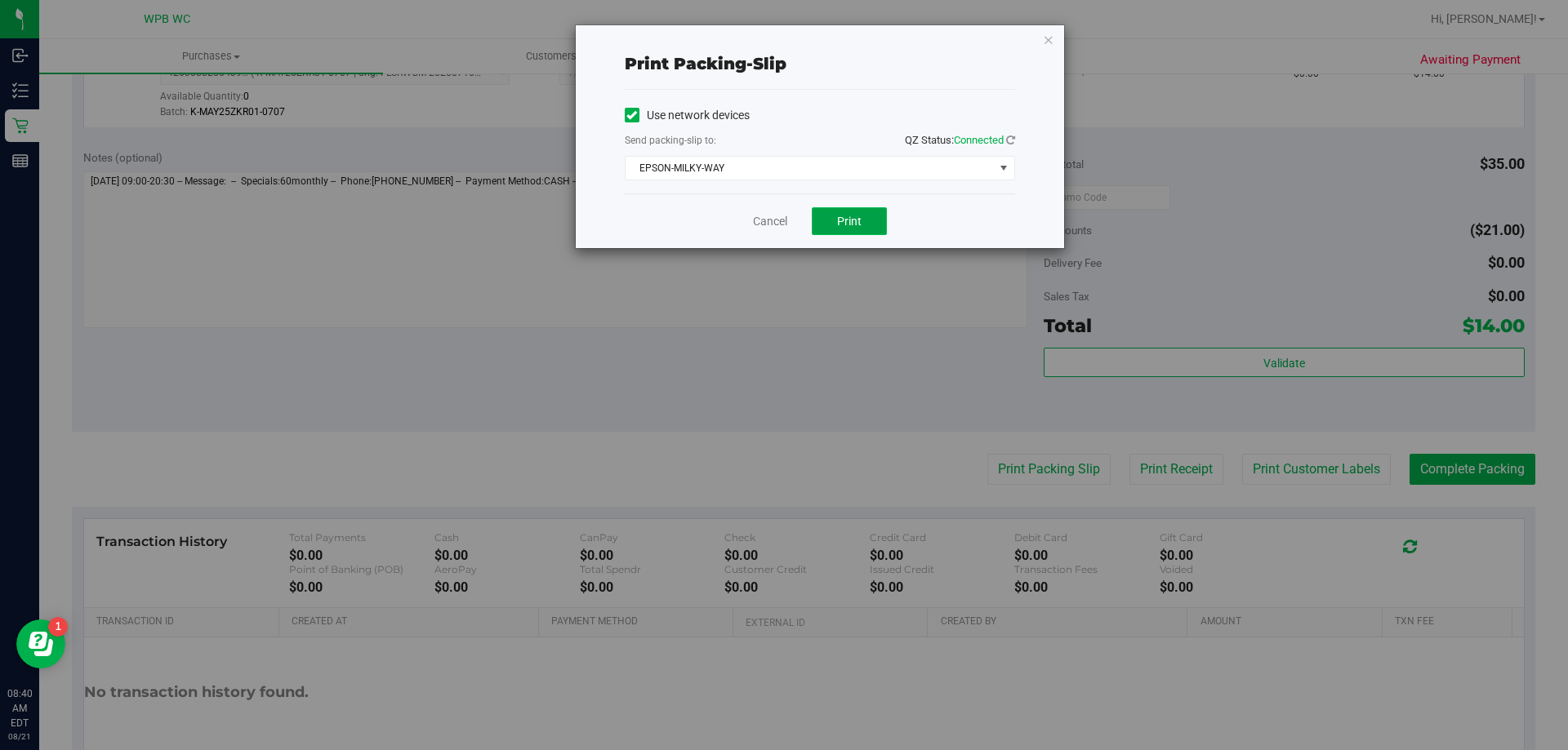
click at [837, 215] on span "Print" at bounding box center [849, 221] width 24 height 13
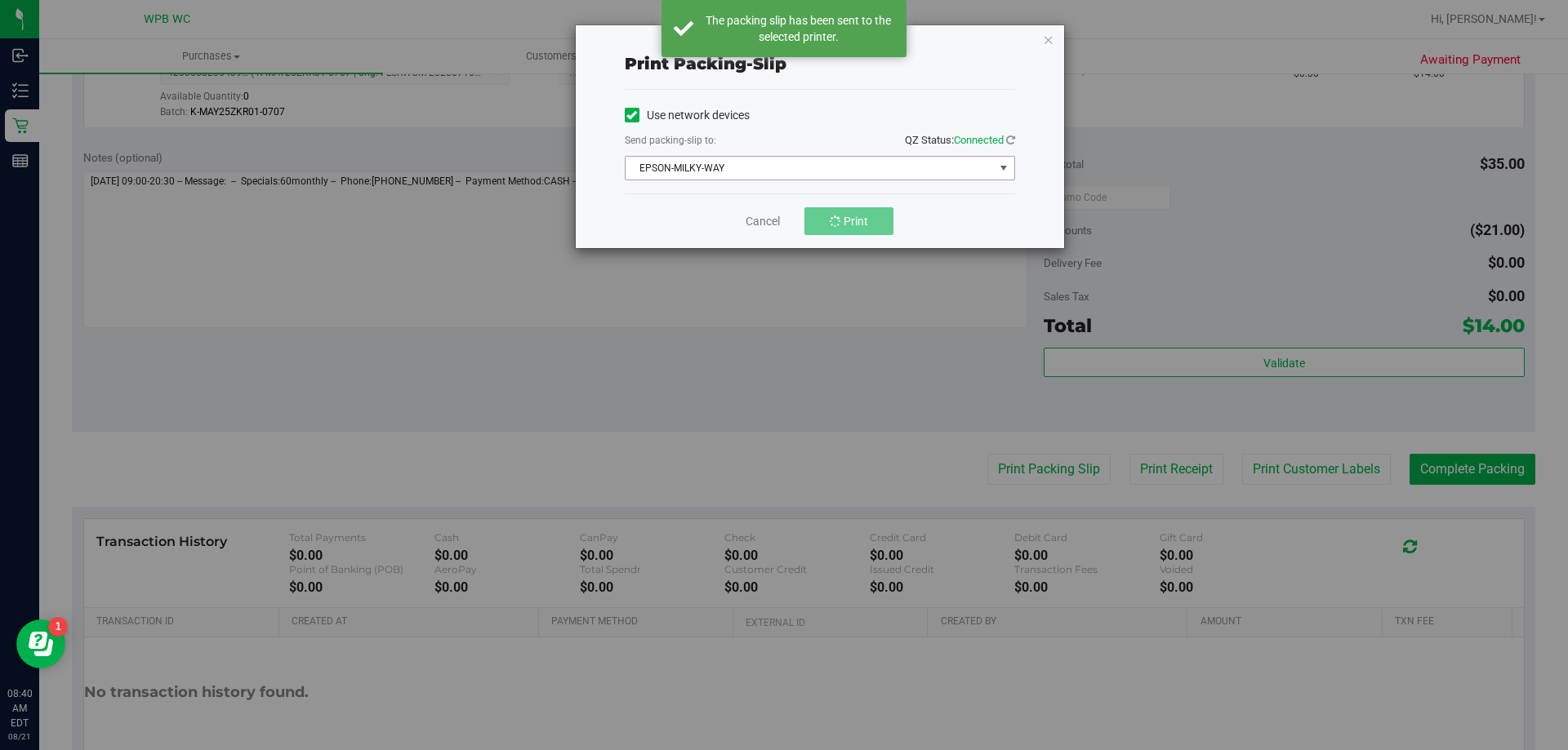
click at [809, 172] on span "EPSON-MILKY-WAY" at bounding box center [810, 168] width 368 height 22
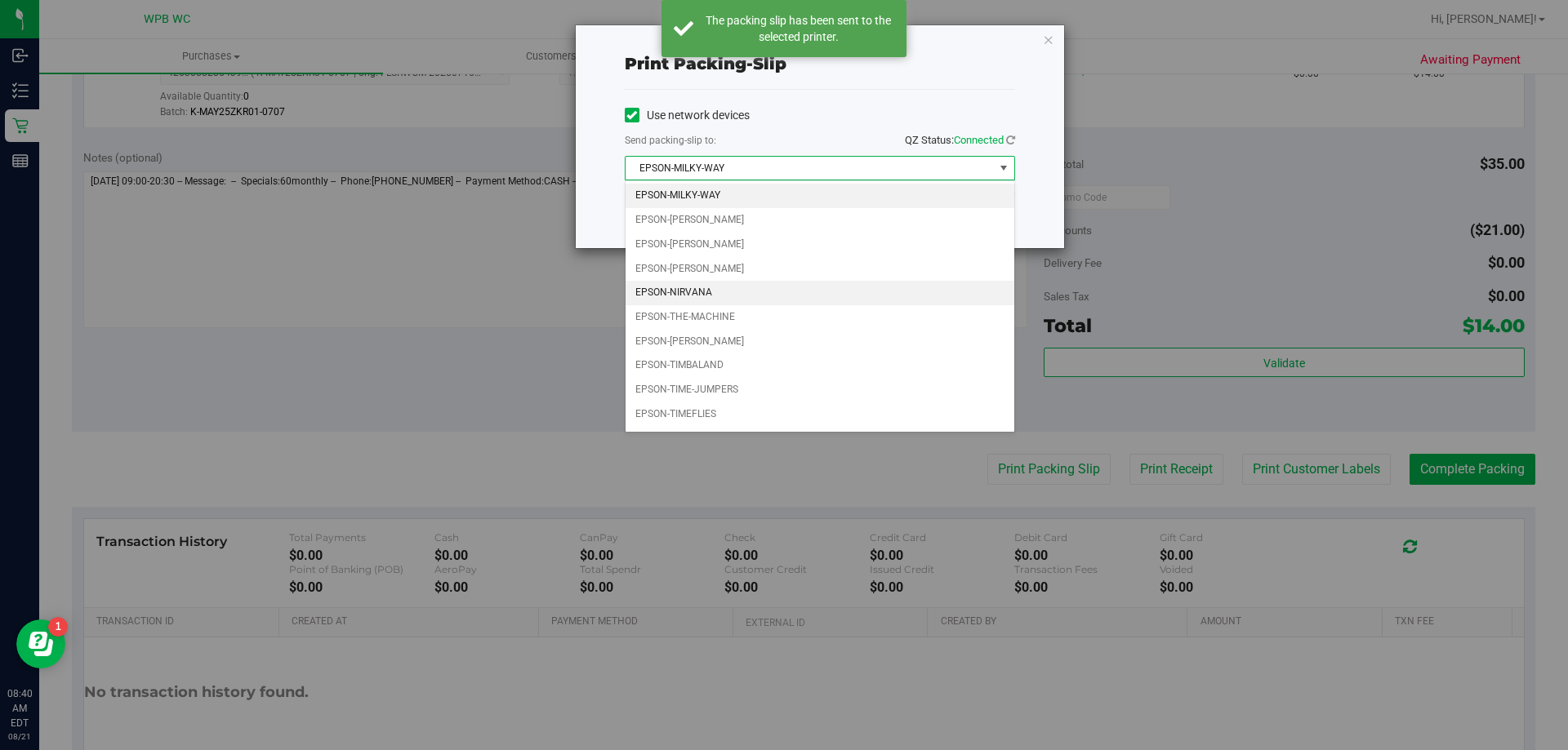
click at [757, 295] on li "EPSON-NIRVANA" at bounding box center [820, 293] width 389 height 24
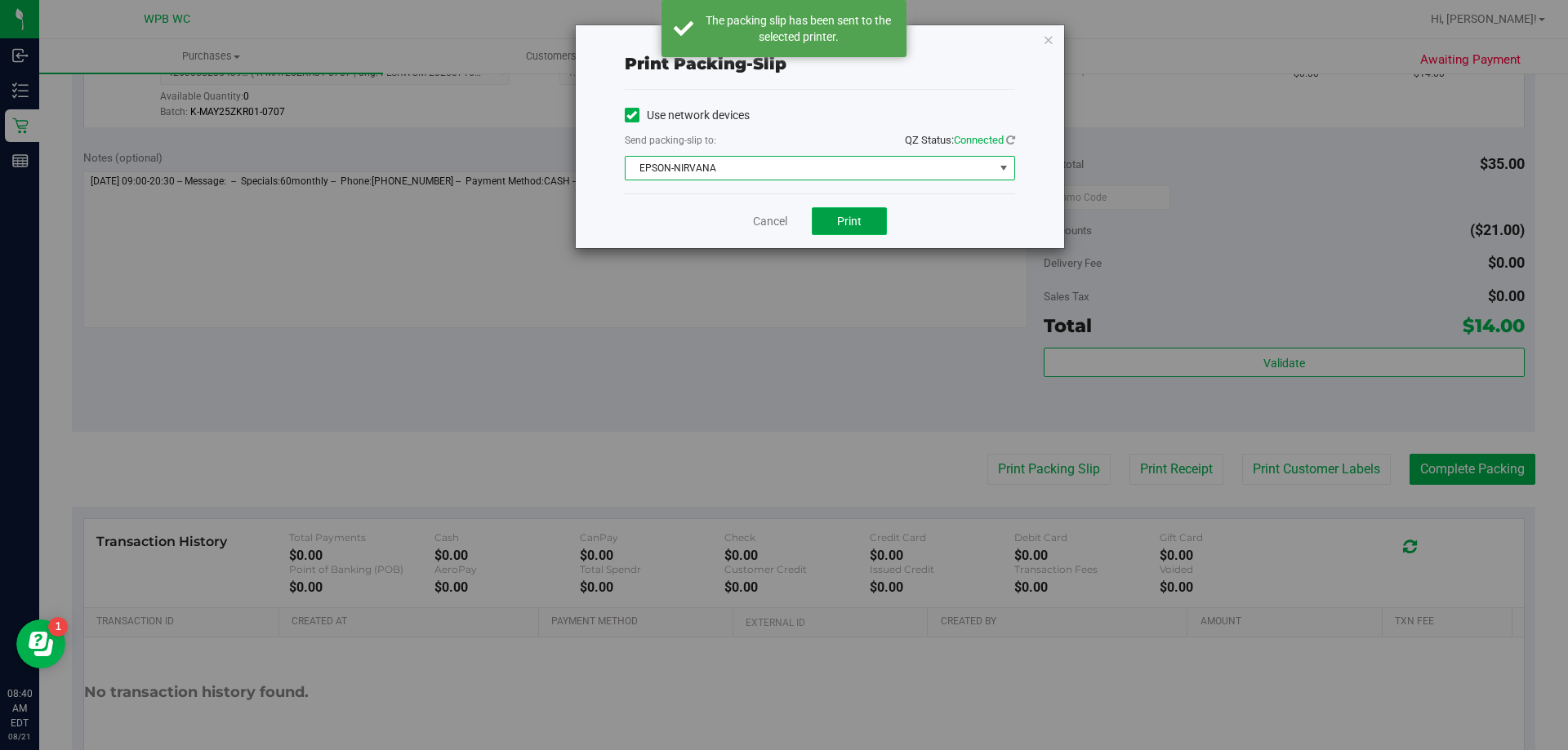
click at [860, 215] on span "Print" at bounding box center [849, 221] width 24 height 13
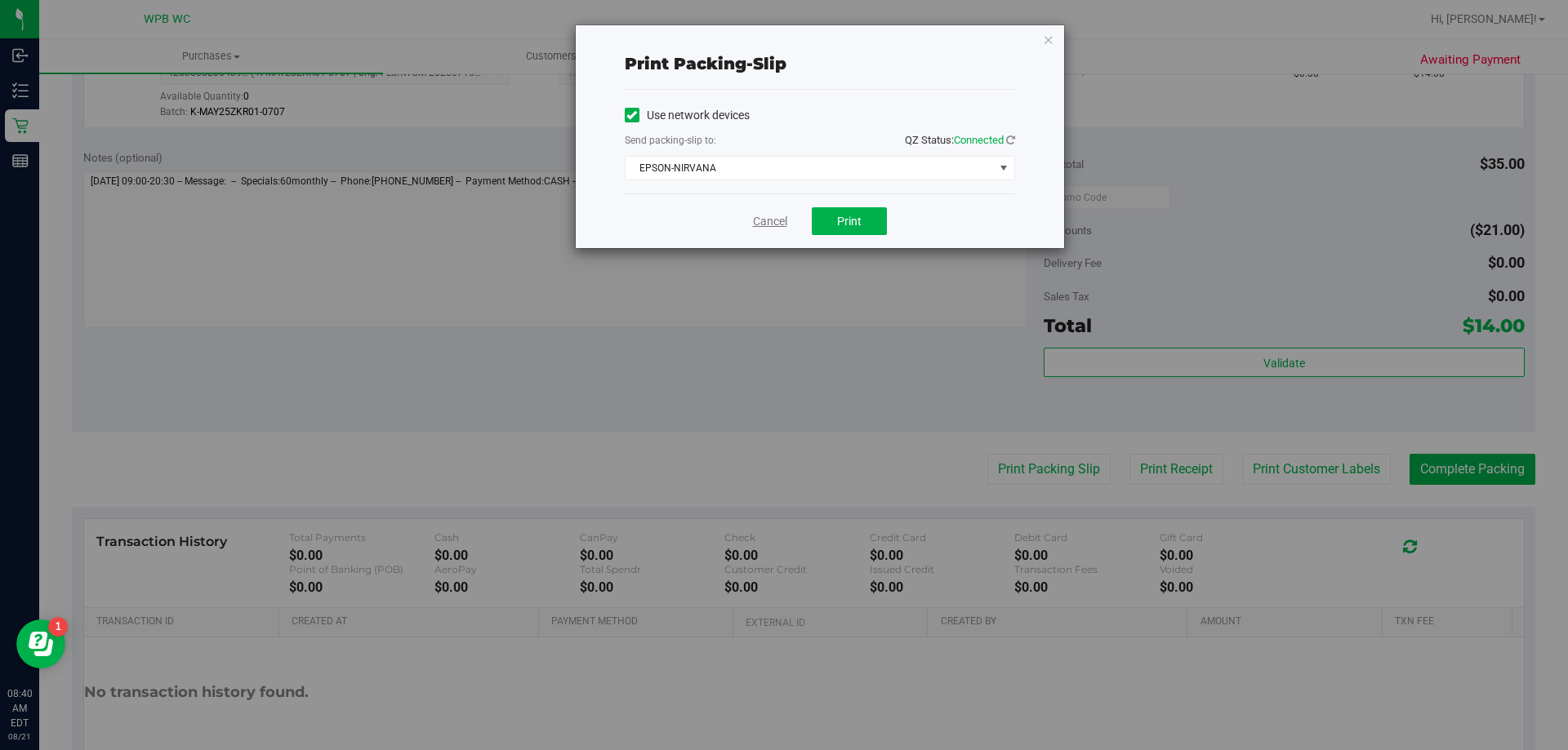
click at [772, 219] on link "Cancel" at bounding box center [770, 221] width 35 height 17
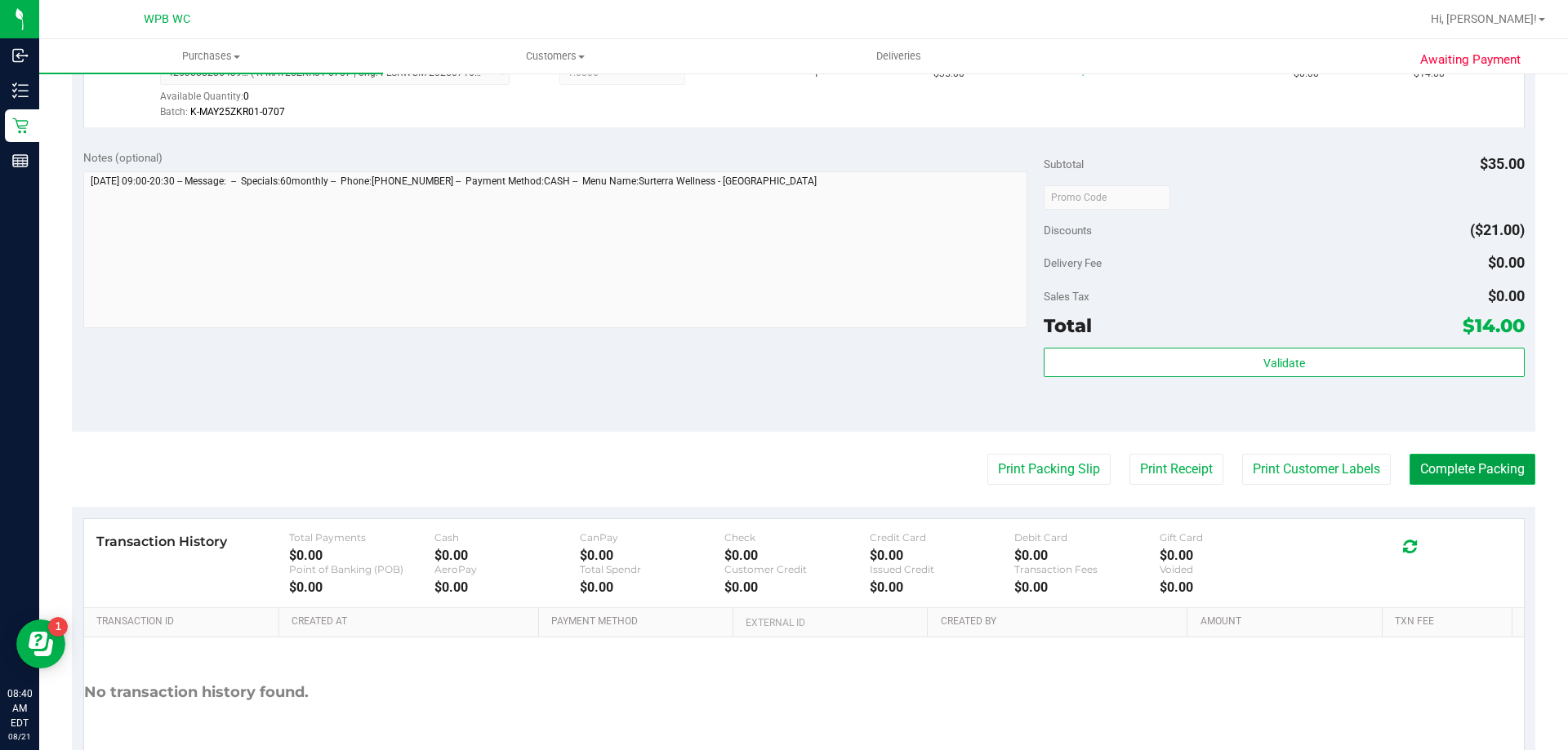
click at [1443, 463] on button "Complete Packing" at bounding box center [1473, 469] width 126 height 31
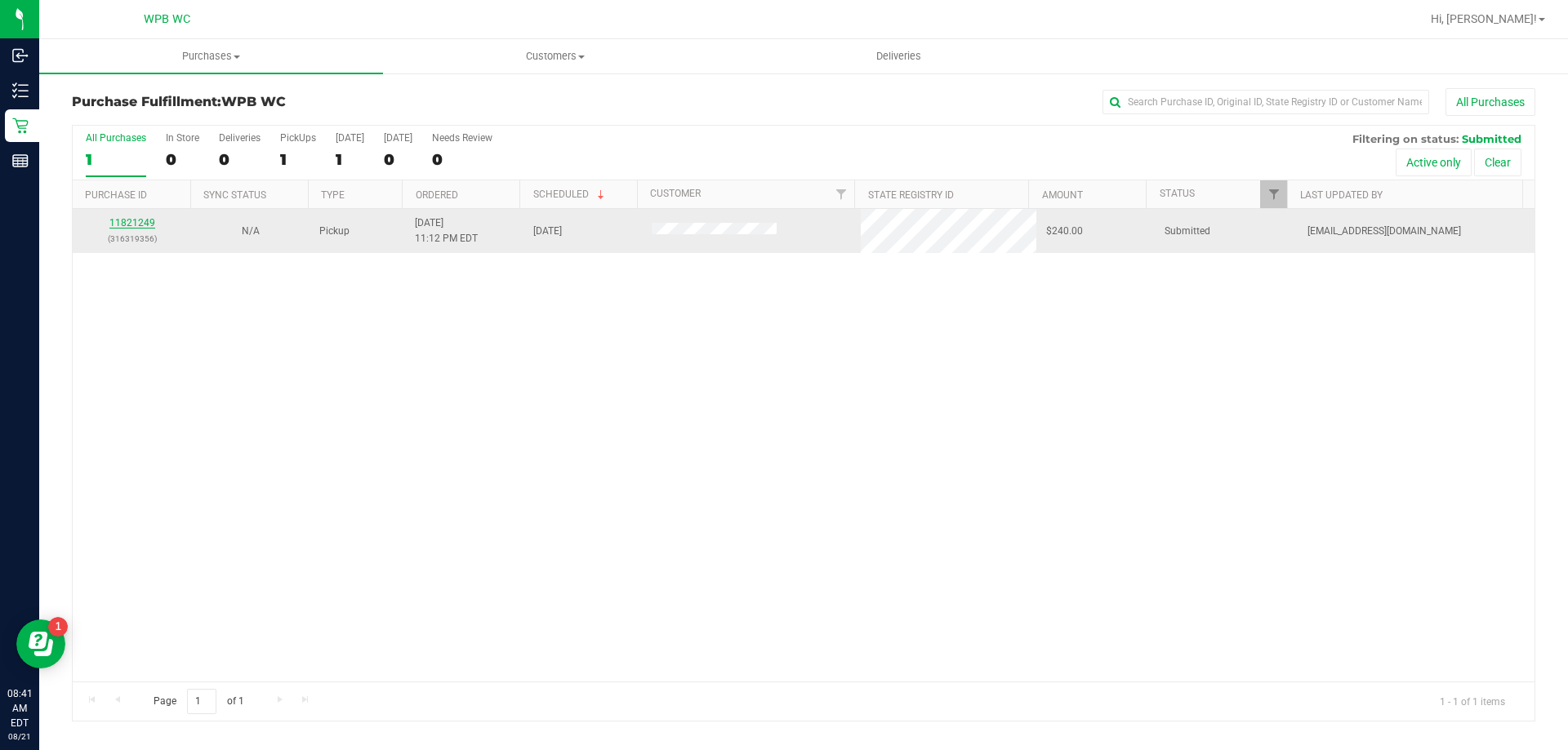
click at [135, 224] on link "11821249" at bounding box center [132, 223] width 46 height 11
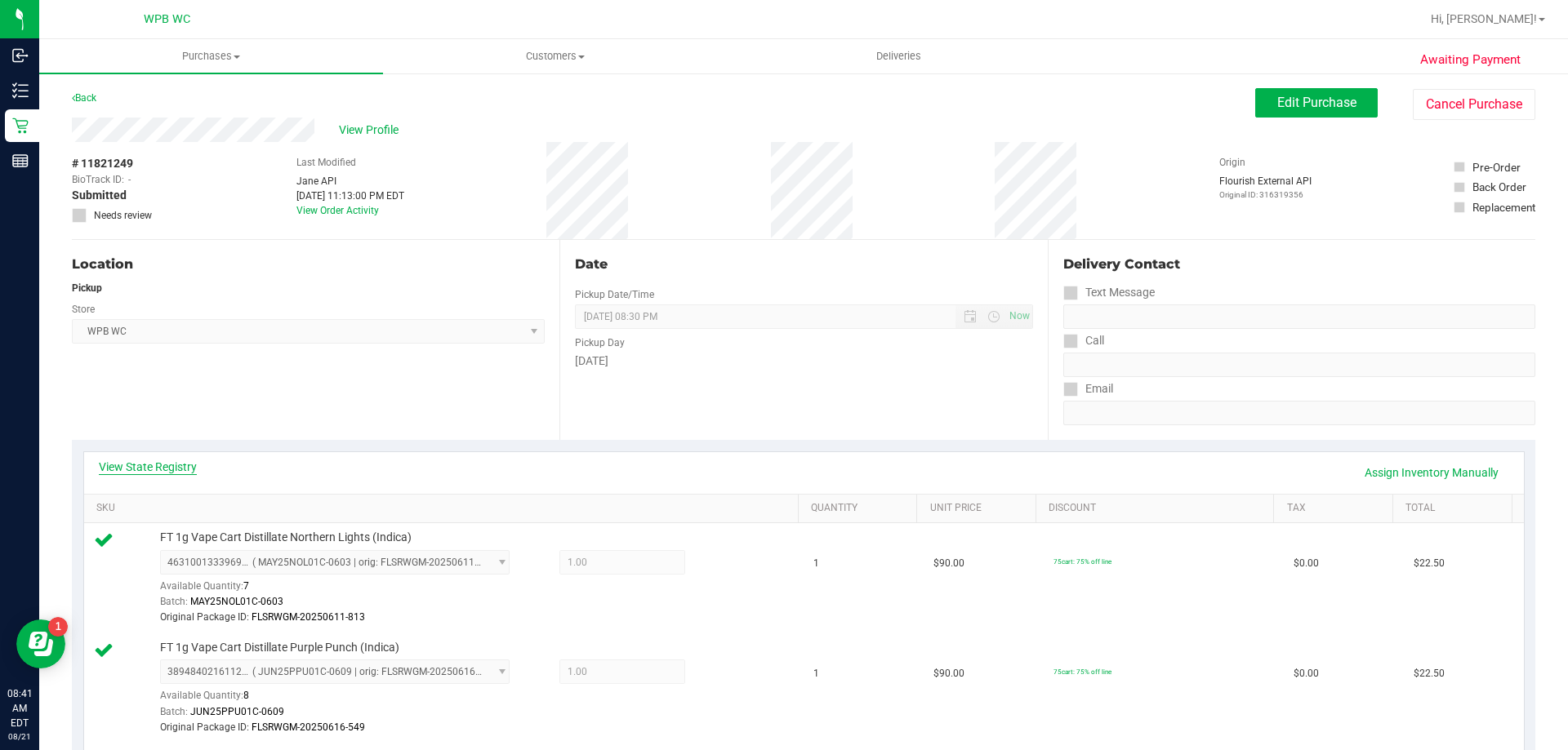
click at [186, 463] on link "View State Registry" at bounding box center [148, 466] width 98 height 16
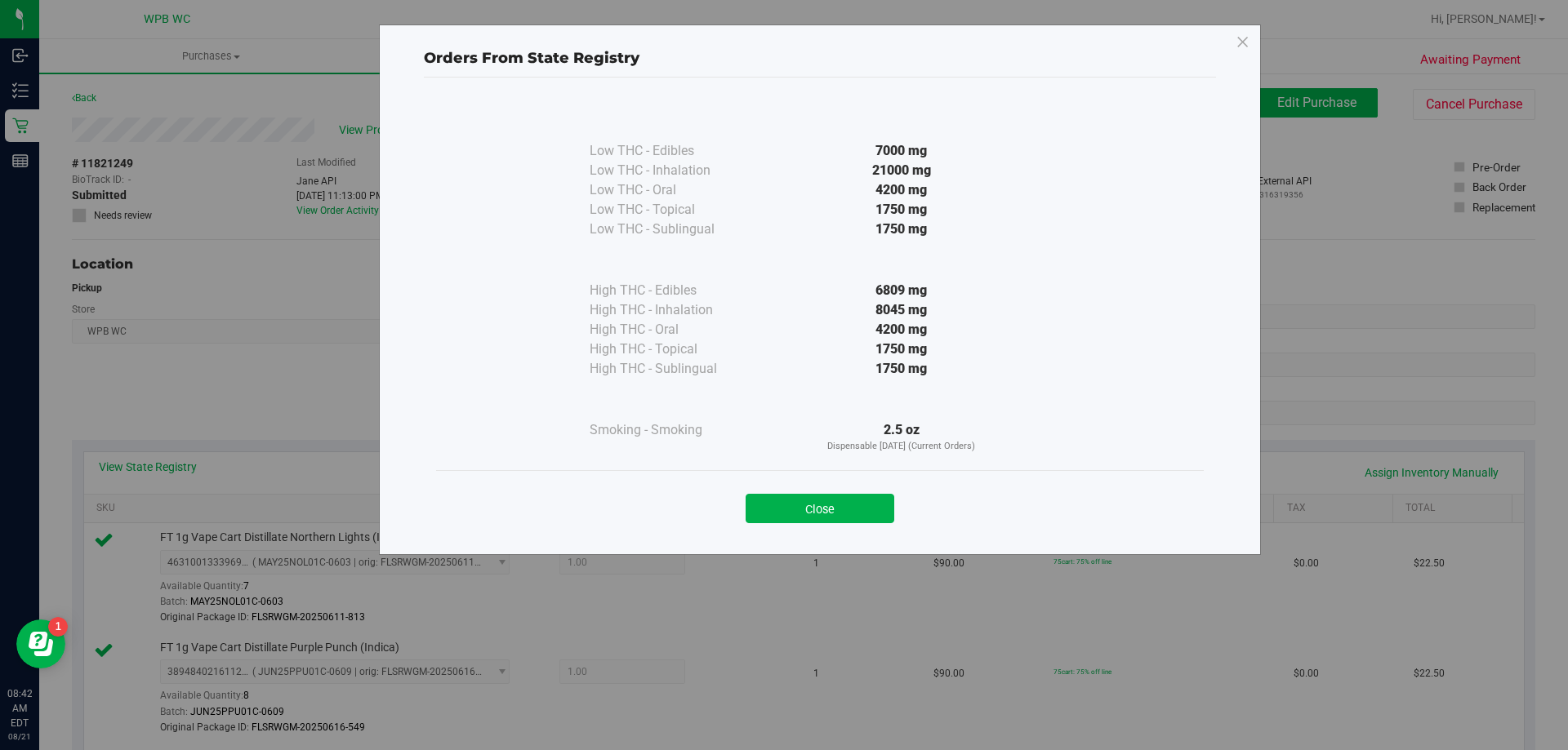
click at [811, 512] on button "Close" at bounding box center [820, 508] width 149 height 29
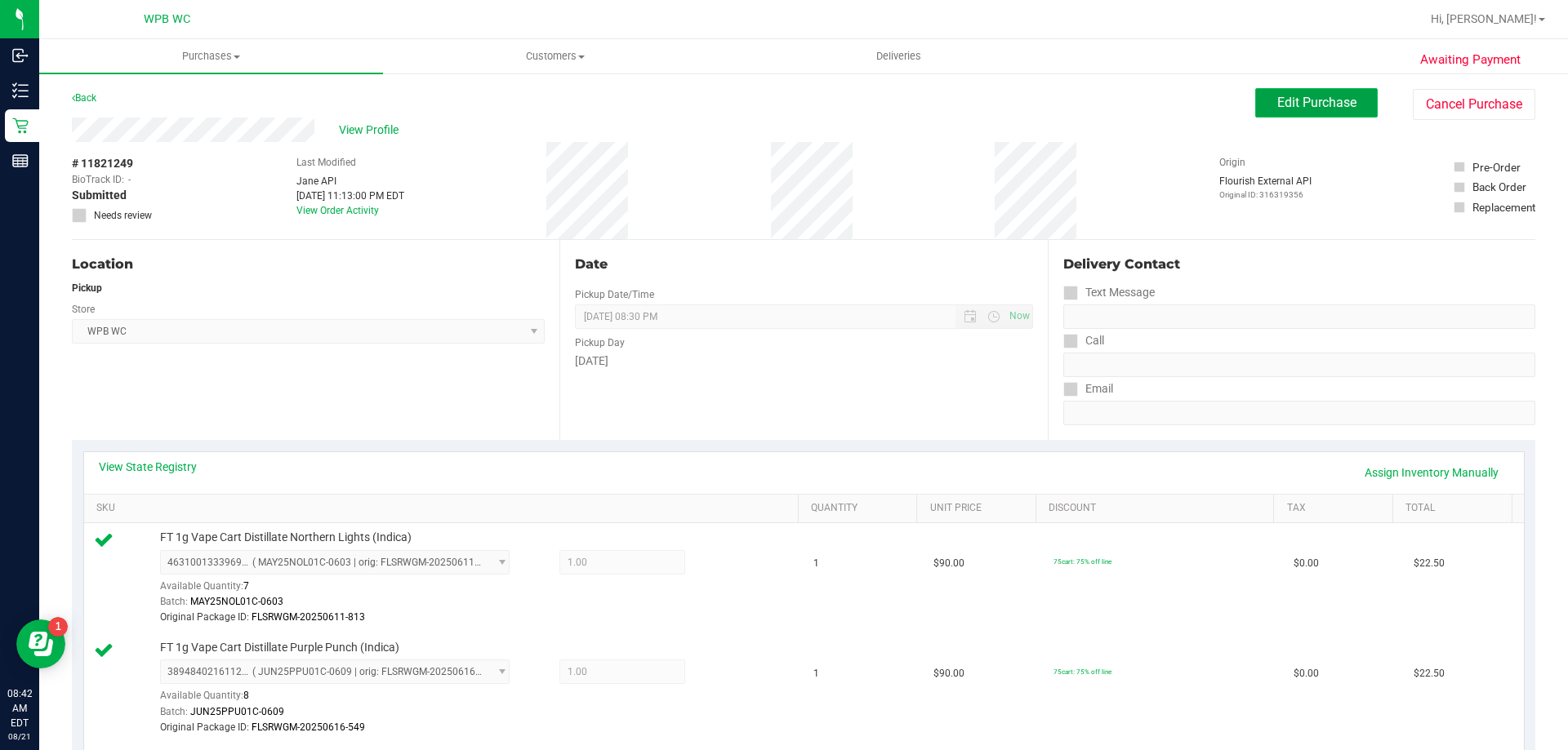
click at [1276, 92] on button "Edit Purchase" at bounding box center [1317, 102] width 122 height 29
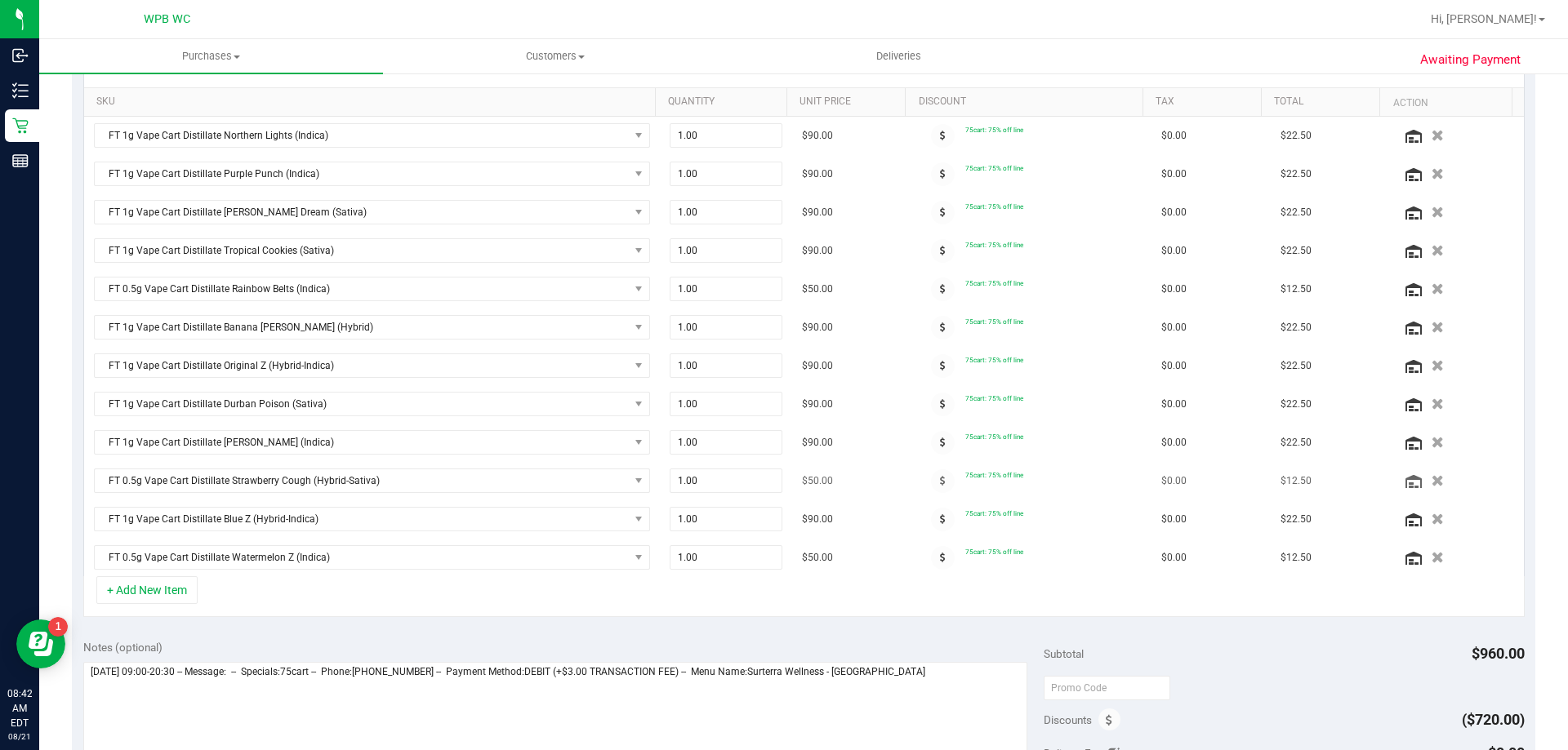
scroll to position [408, 0]
click at [1426, 556] on button "button" at bounding box center [1438, 556] width 28 height 17
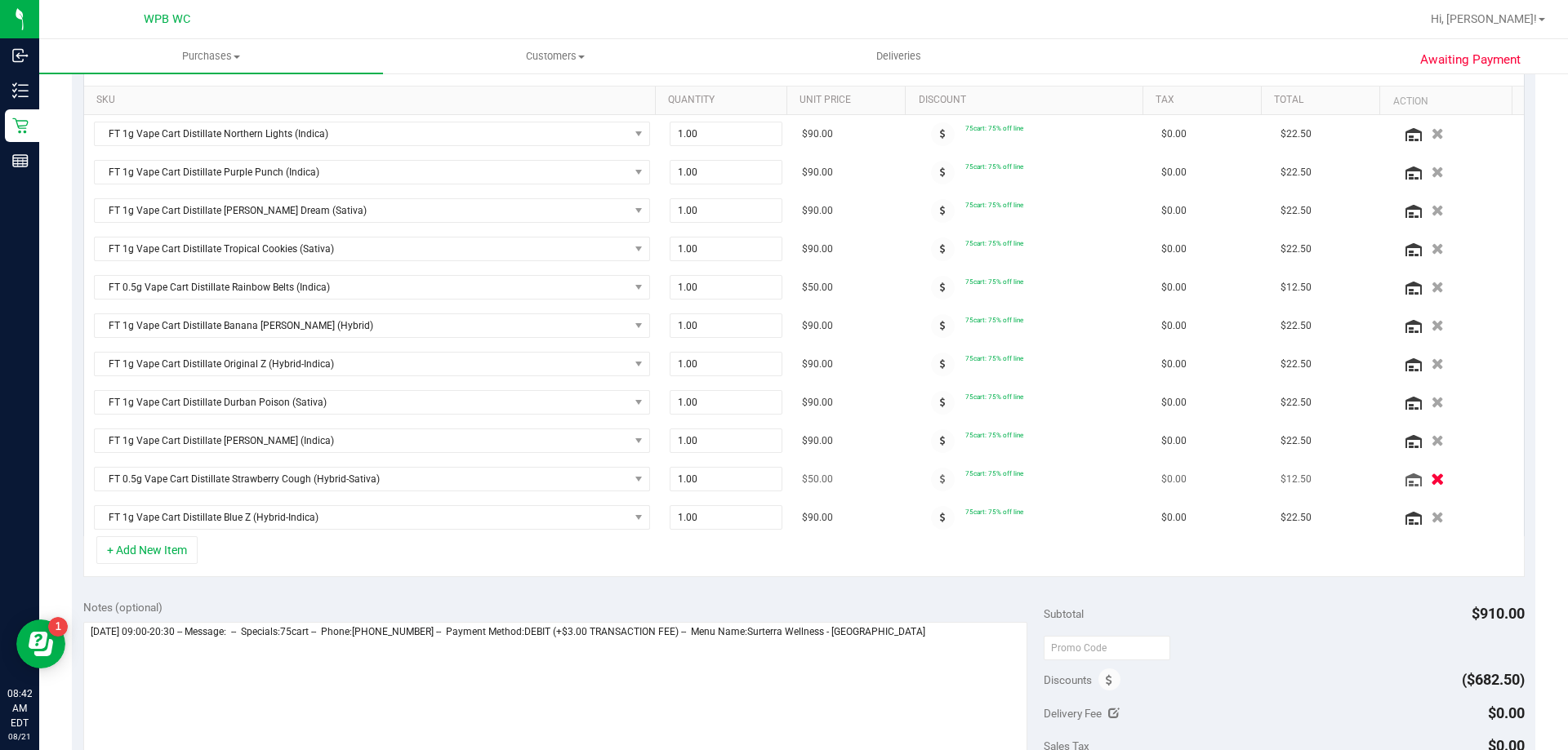
click at [1431, 481] on icon "button" at bounding box center [1437, 479] width 14 height 12
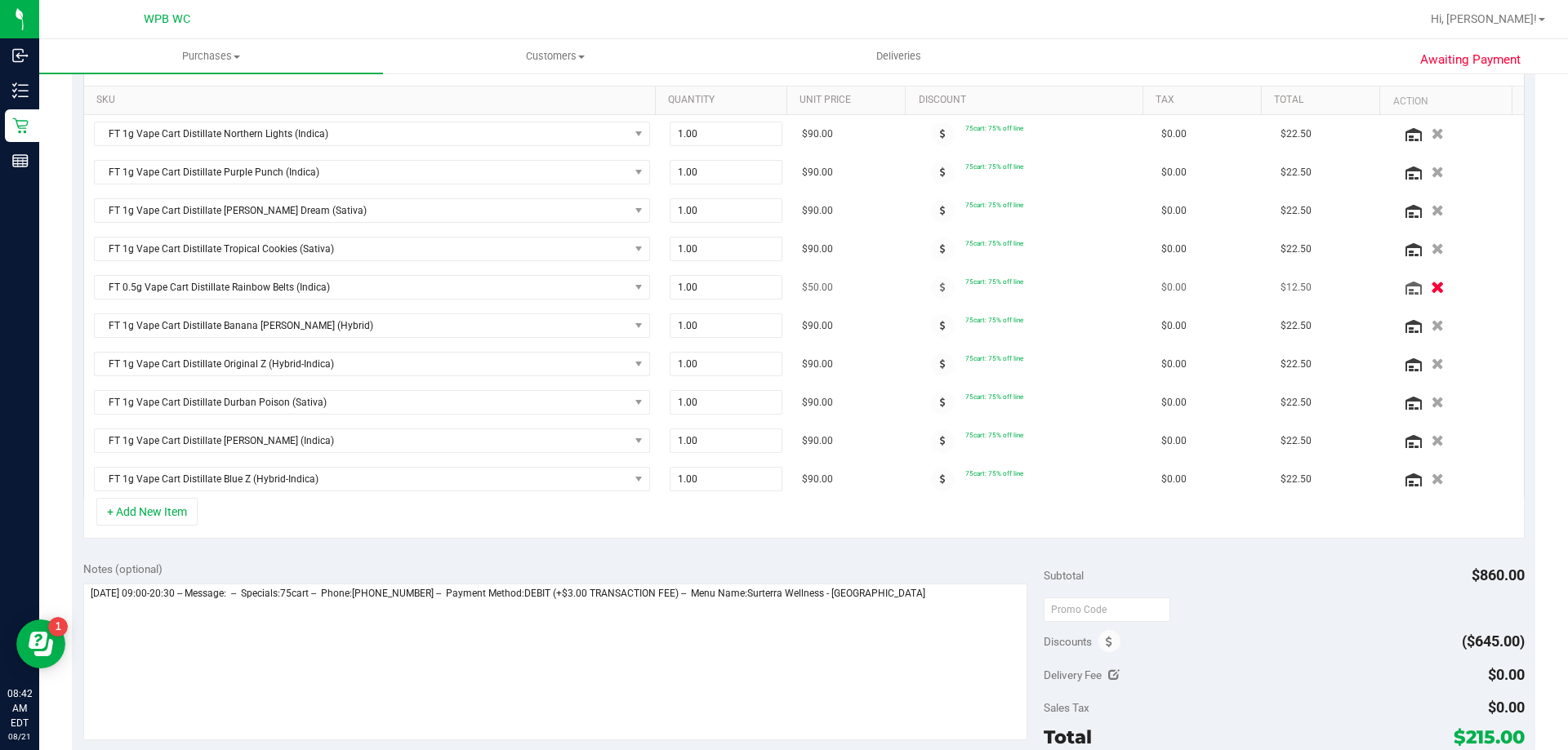
click at [1431, 286] on icon "button" at bounding box center [1437, 288] width 14 height 12
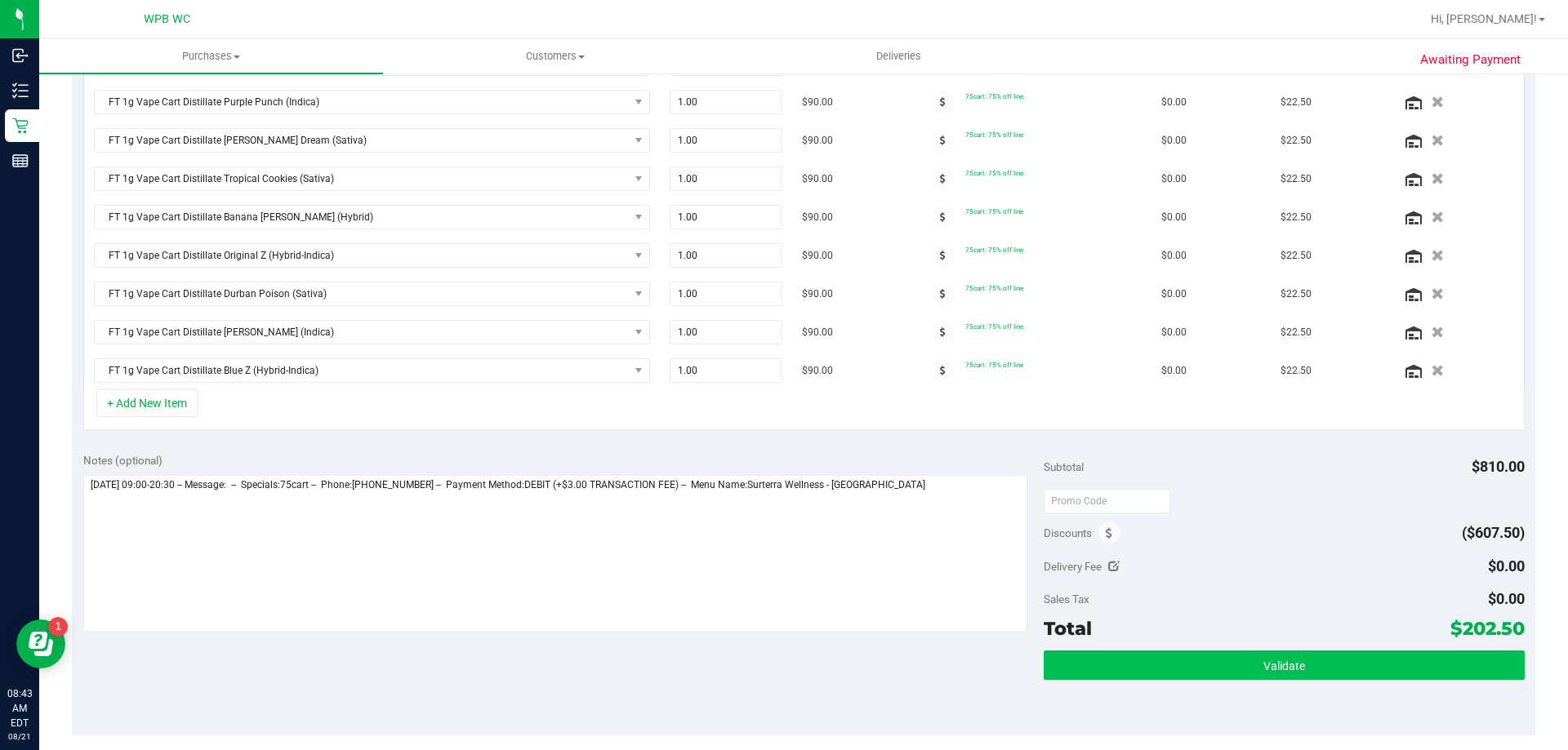
scroll to position [572, 0]
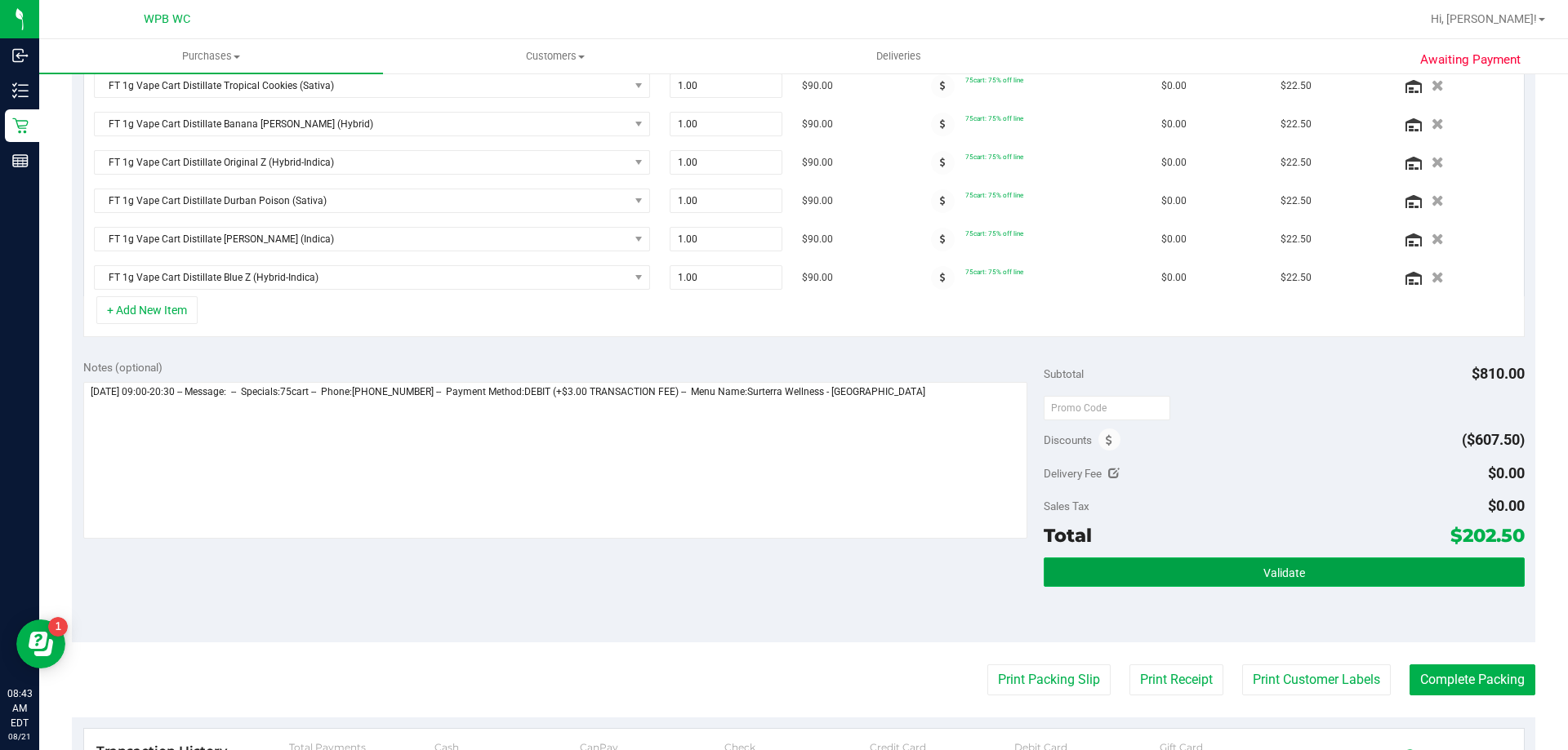
click at [1269, 574] on span "Validate" at bounding box center [1284, 573] width 42 height 13
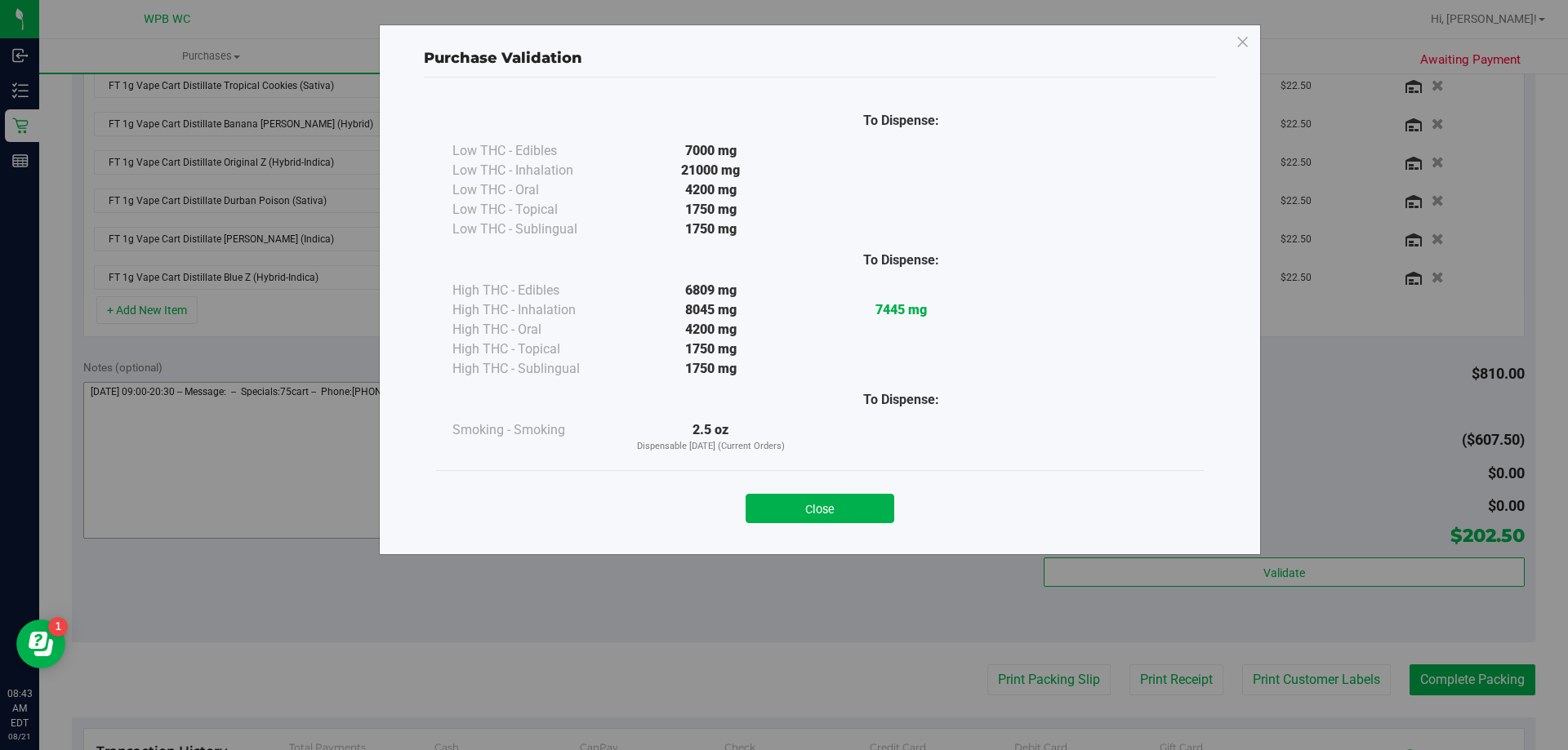
click at [834, 497] on button "Close" at bounding box center [820, 508] width 149 height 29
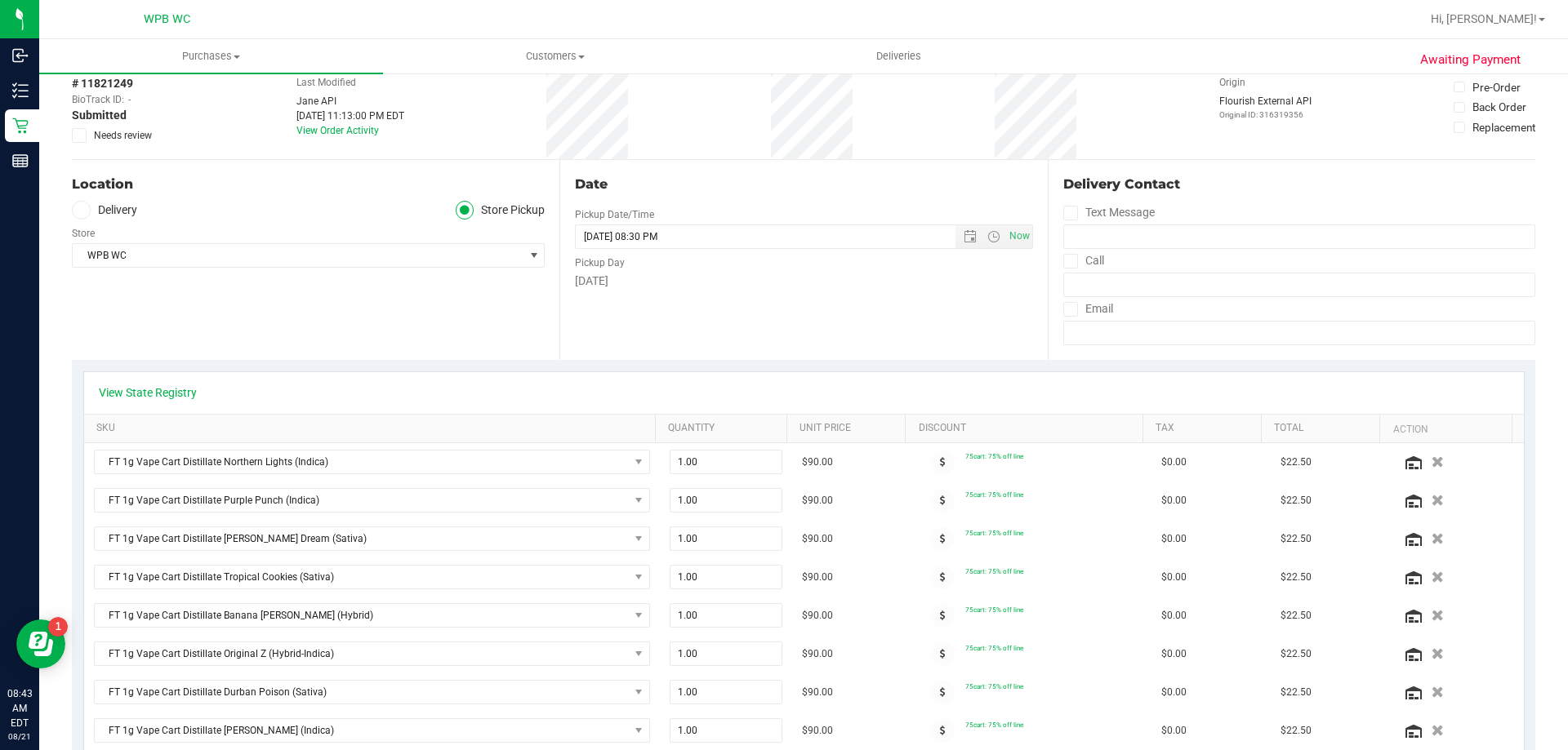
scroll to position [0, 0]
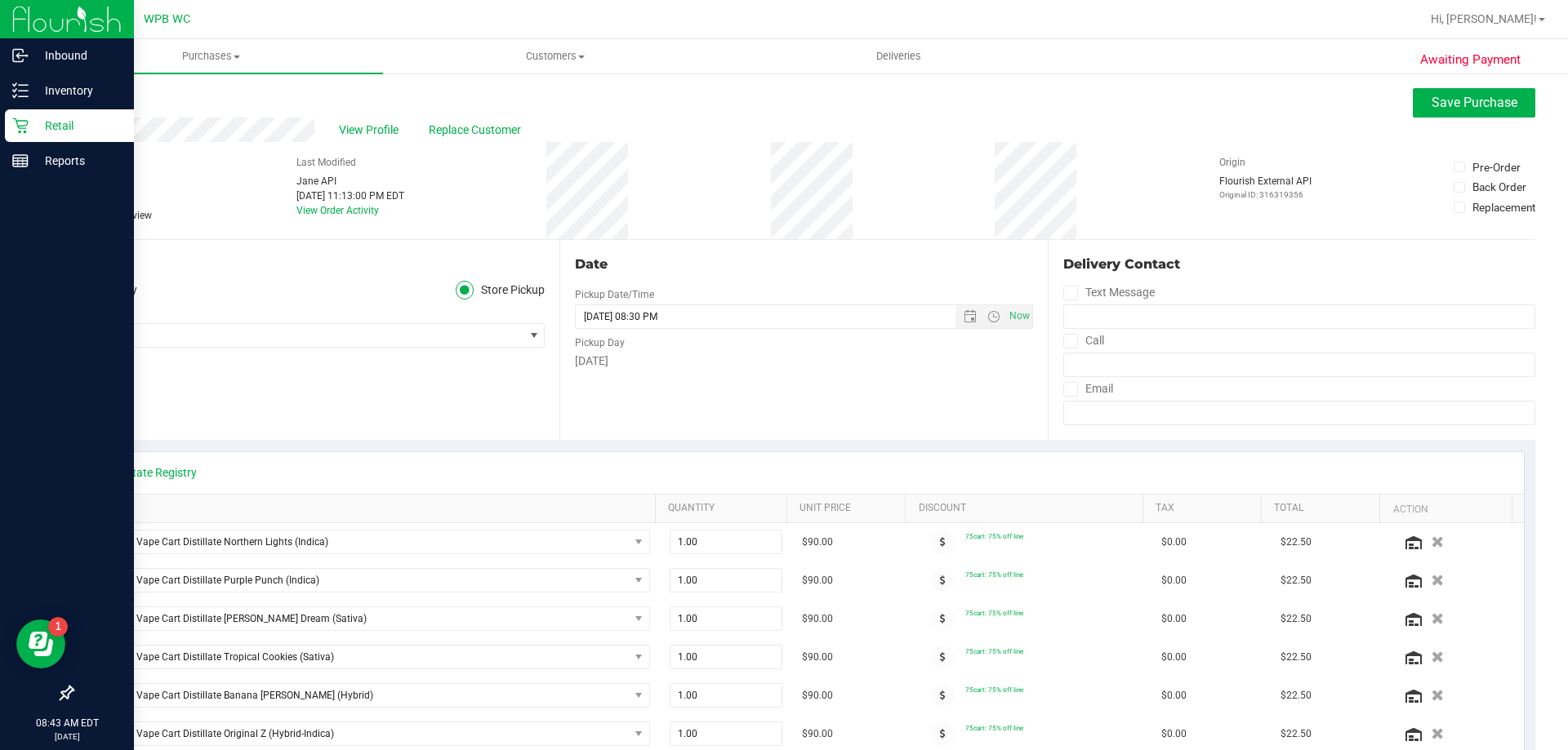
drag, startPoint x: 91, startPoint y: 214, endPoint x: 47, endPoint y: 216, distance: 44.0
click at [86, 214] on label "Needs review" at bounding box center [112, 216] width 81 height 15
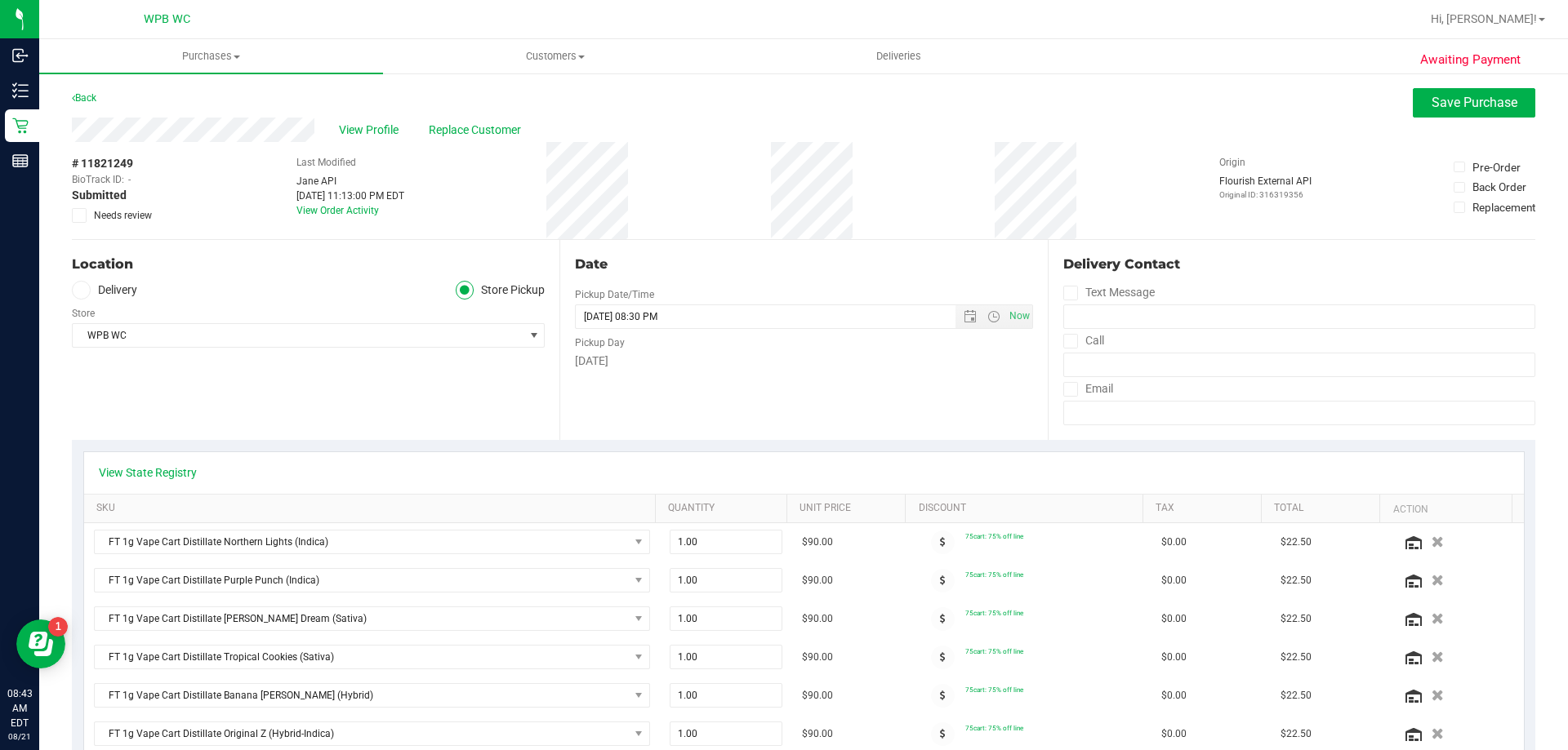
click at [82, 216] on icon at bounding box center [79, 216] width 10 height 0
click at [0, 0] on input "Needs review" at bounding box center [0, 0] width 0 height 0
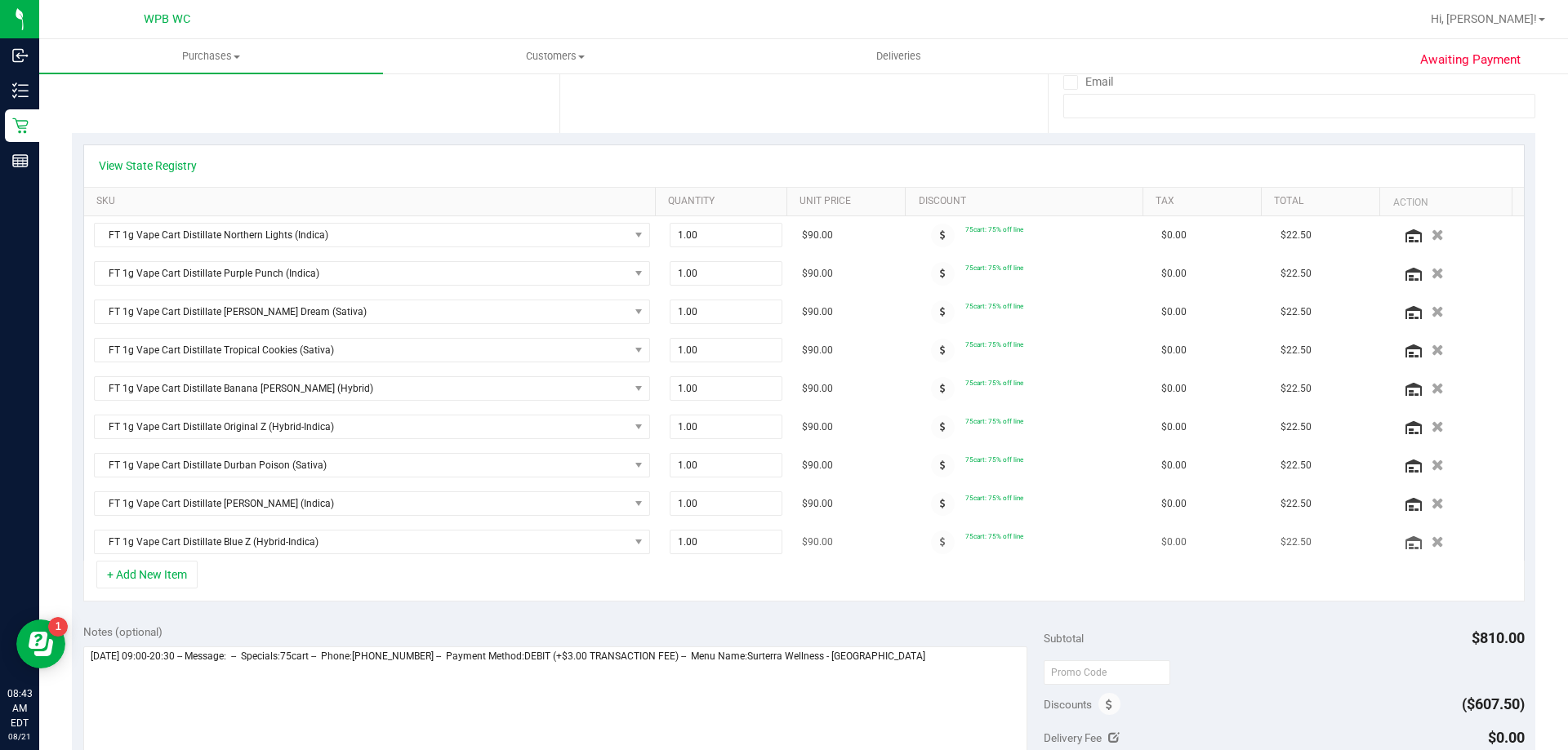
scroll to position [408, 0]
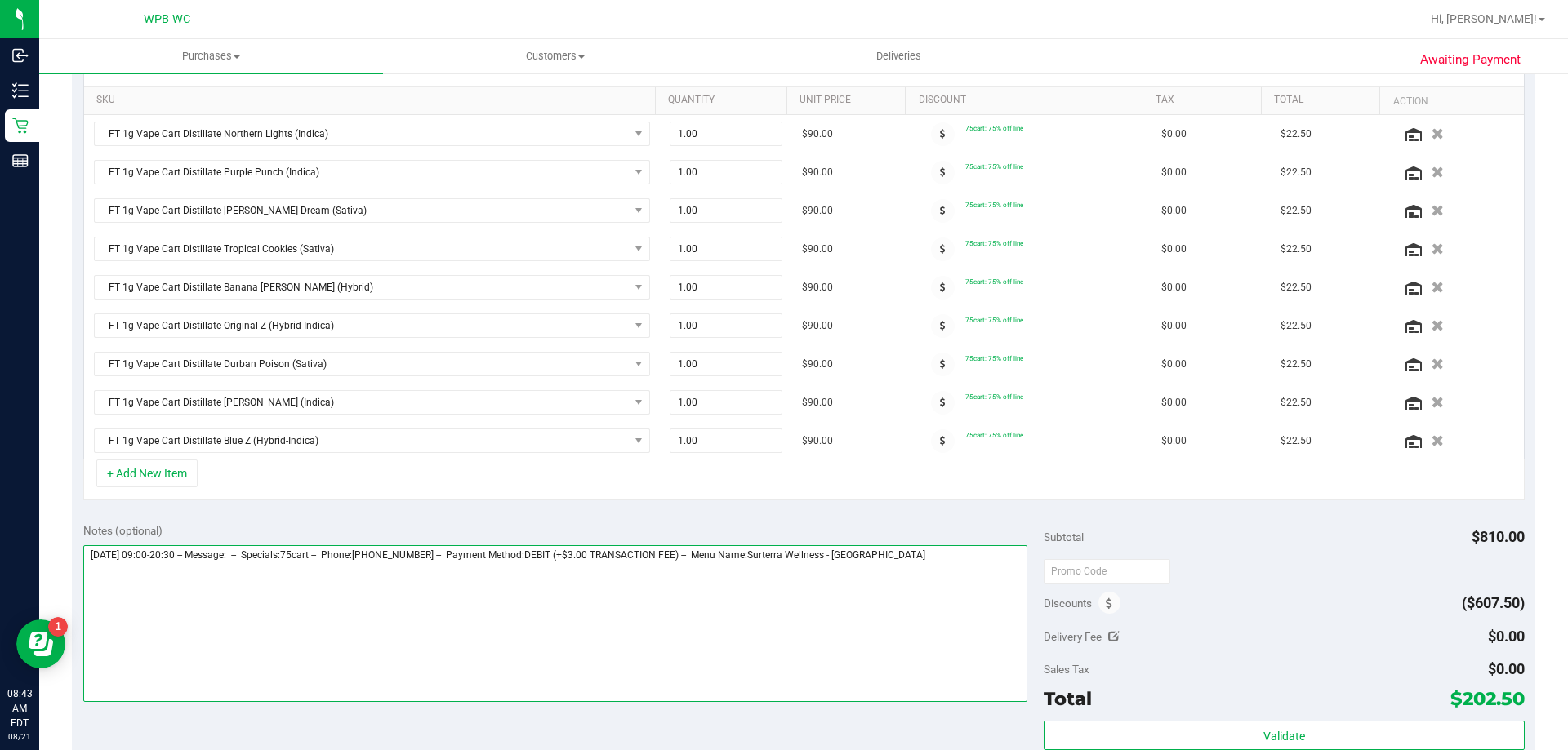
click at [933, 577] on textarea at bounding box center [555, 624] width 945 height 157
click at [950, 567] on textarea at bounding box center [555, 624] width 945 height 157
type textarea "[DATE] 09:00-20:30 -- Message: -- Specials:75cart -- Phone:[PHONE_NUMBER] -- Pa…"
click at [164, 626] on textarea at bounding box center [555, 624] width 945 height 157
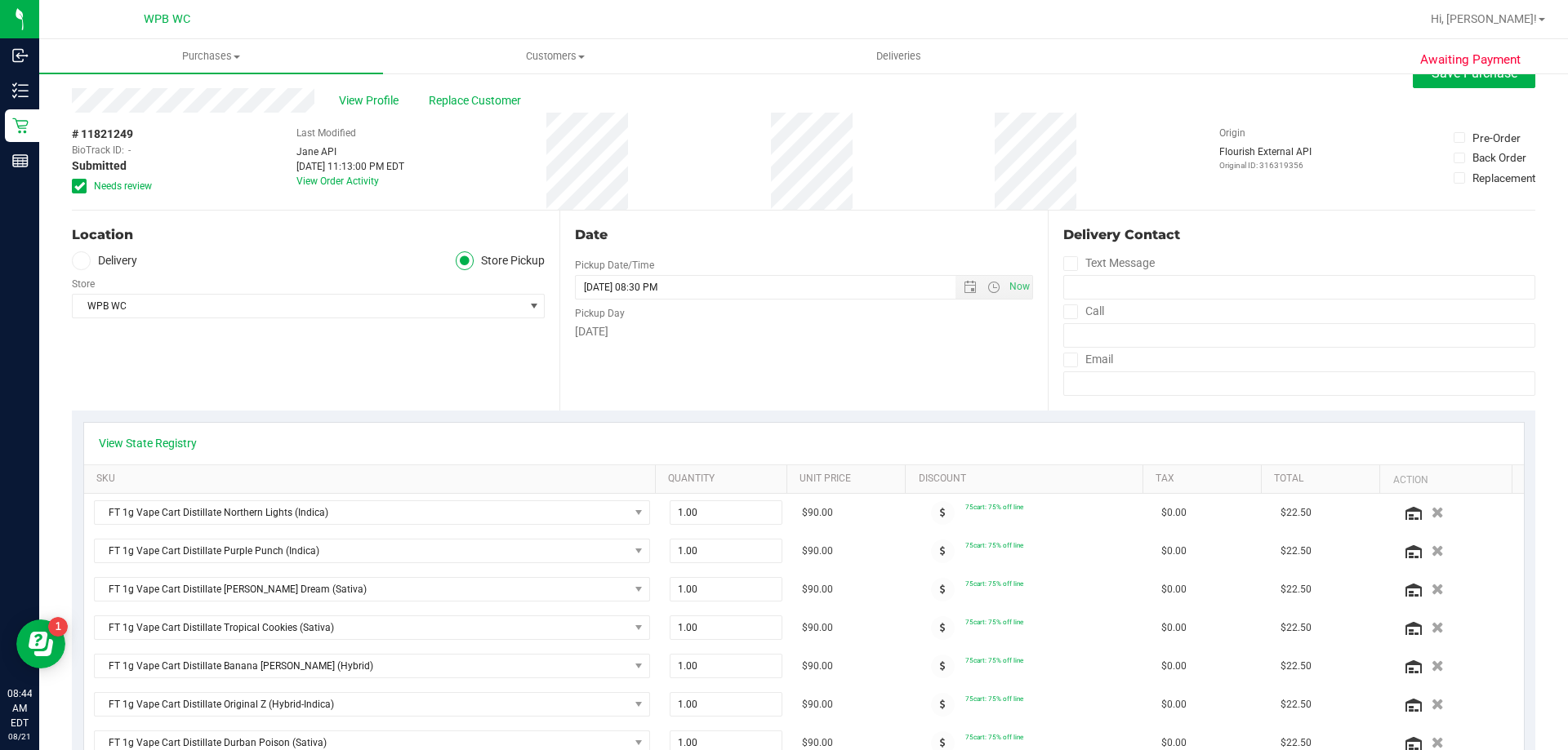
scroll to position [0, 0]
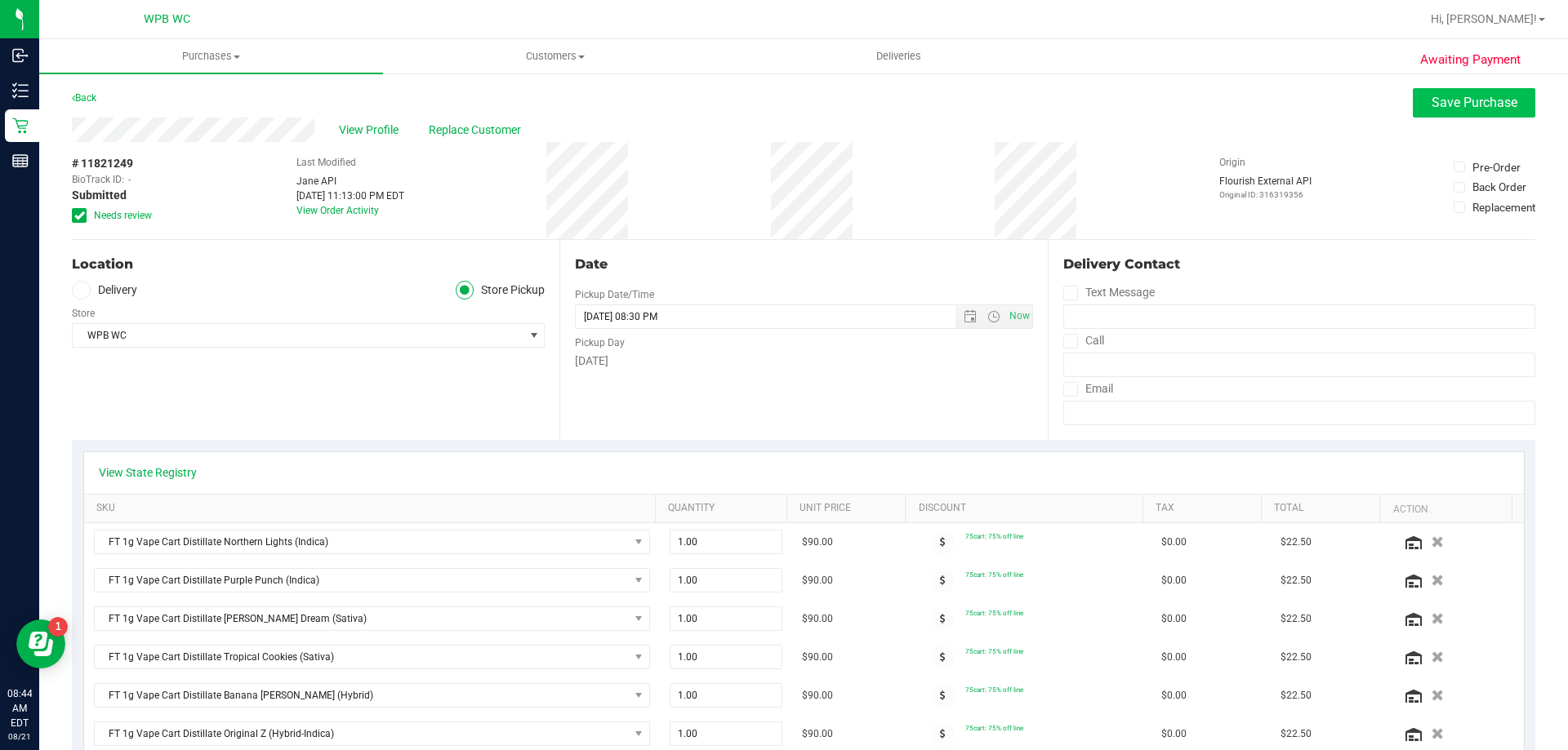
type textarea "[DATE] 09:00-20:30 -- Message: -- Specials:75cart -- Phone:[PHONE_NUMBER] -- Pa…"
click at [1432, 95] on span "Save Purchase" at bounding box center [1475, 102] width 86 height 16
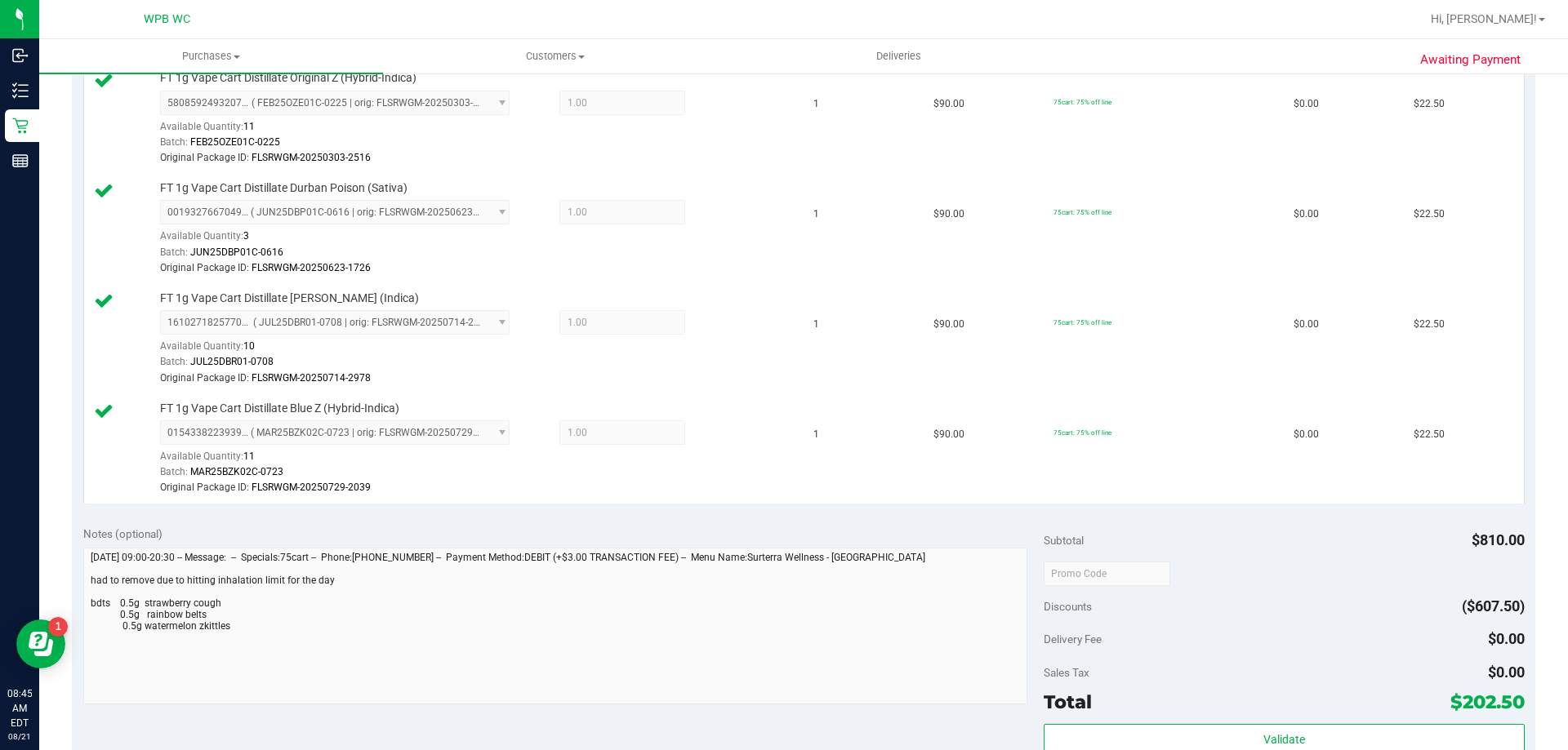
scroll to position [1388, 0]
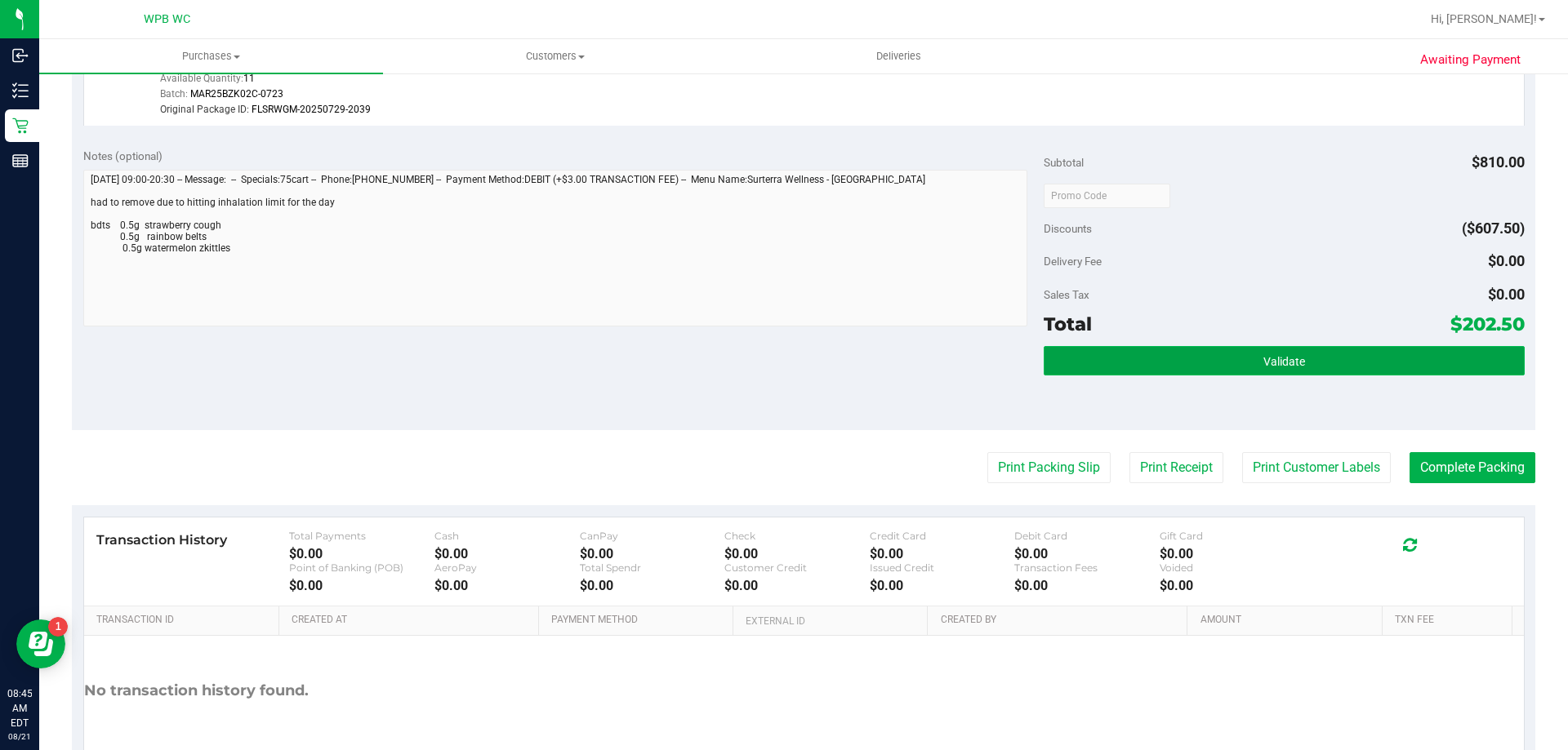
click at [1278, 358] on span "Validate" at bounding box center [1284, 361] width 42 height 13
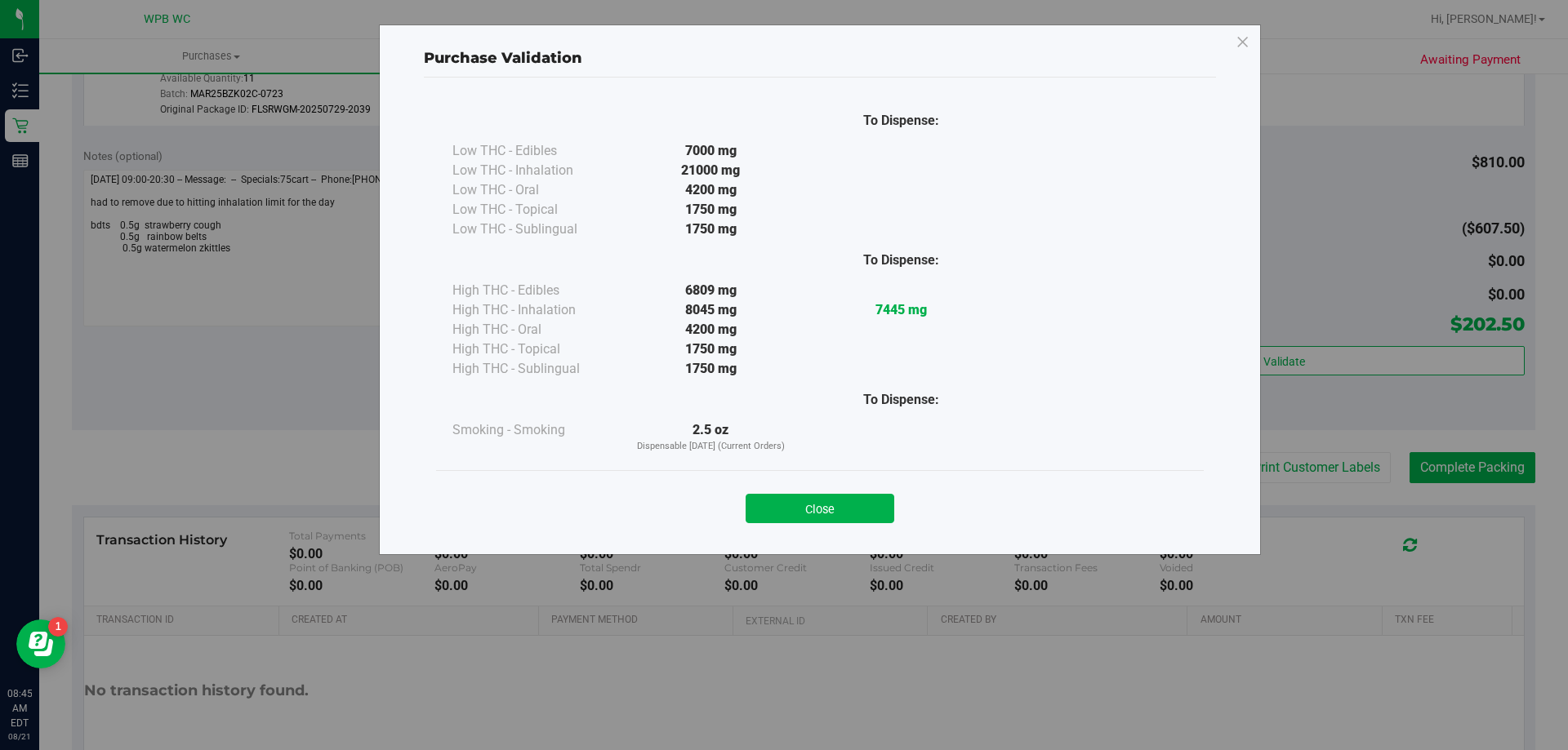
drag, startPoint x: 855, startPoint y: 517, endPoint x: 963, endPoint y: 503, distance: 108.9
click at [857, 517] on button "Close" at bounding box center [820, 508] width 149 height 29
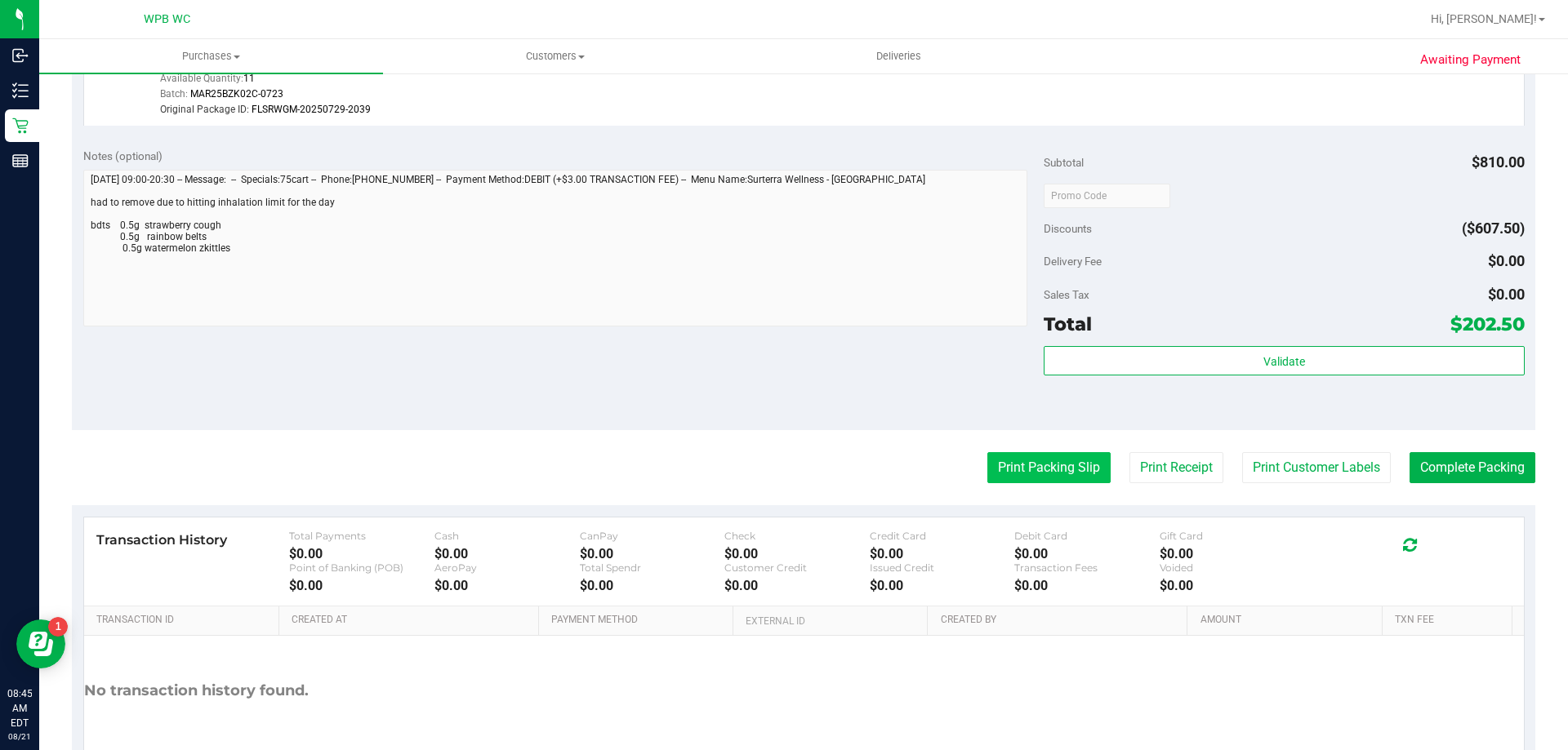
click at [1054, 474] on button "Print Packing Slip" at bounding box center [1049, 467] width 123 height 31
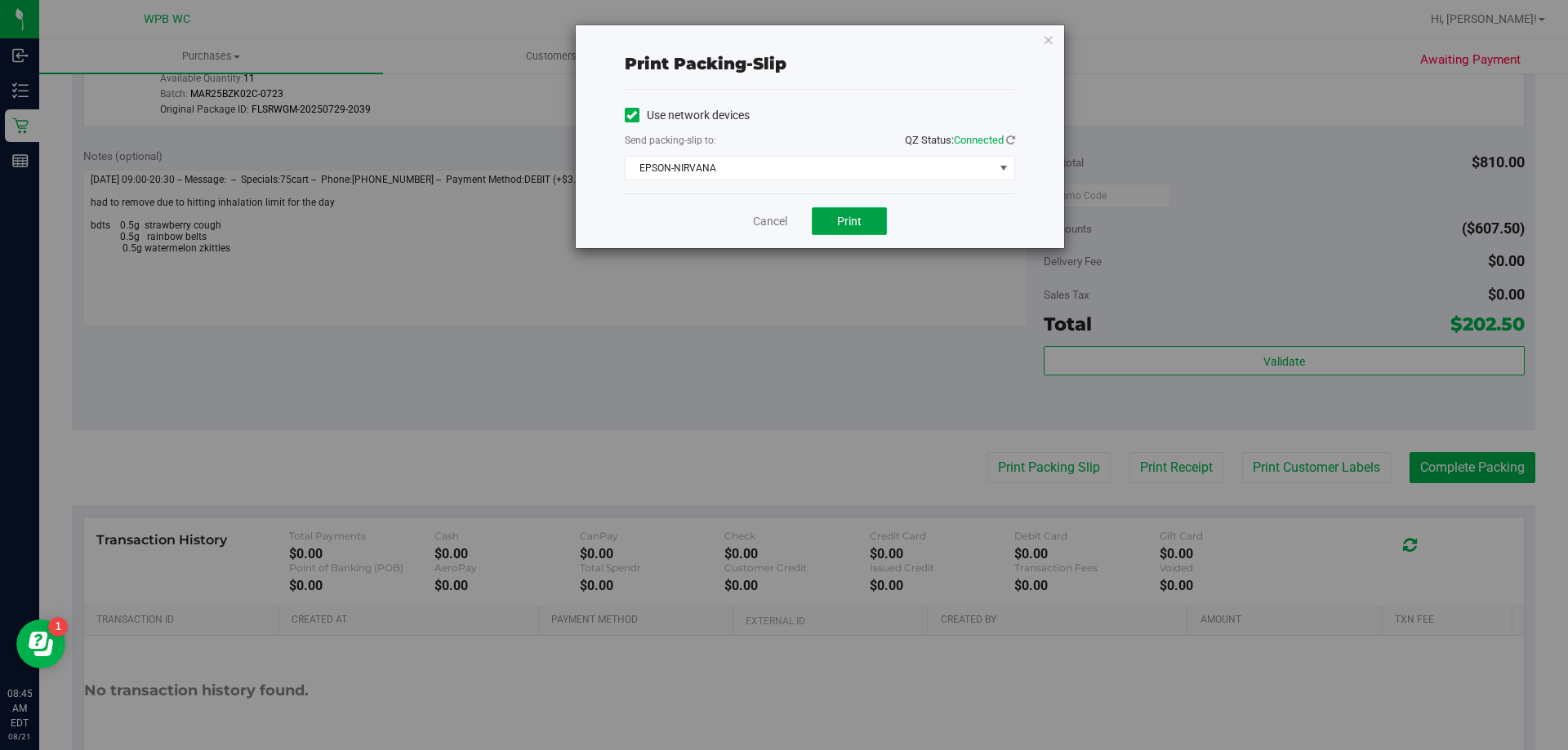
click at [864, 218] on button "Print" at bounding box center [849, 221] width 75 height 28
click at [753, 227] on link "Cancel" at bounding box center [770, 221] width 35 height 17
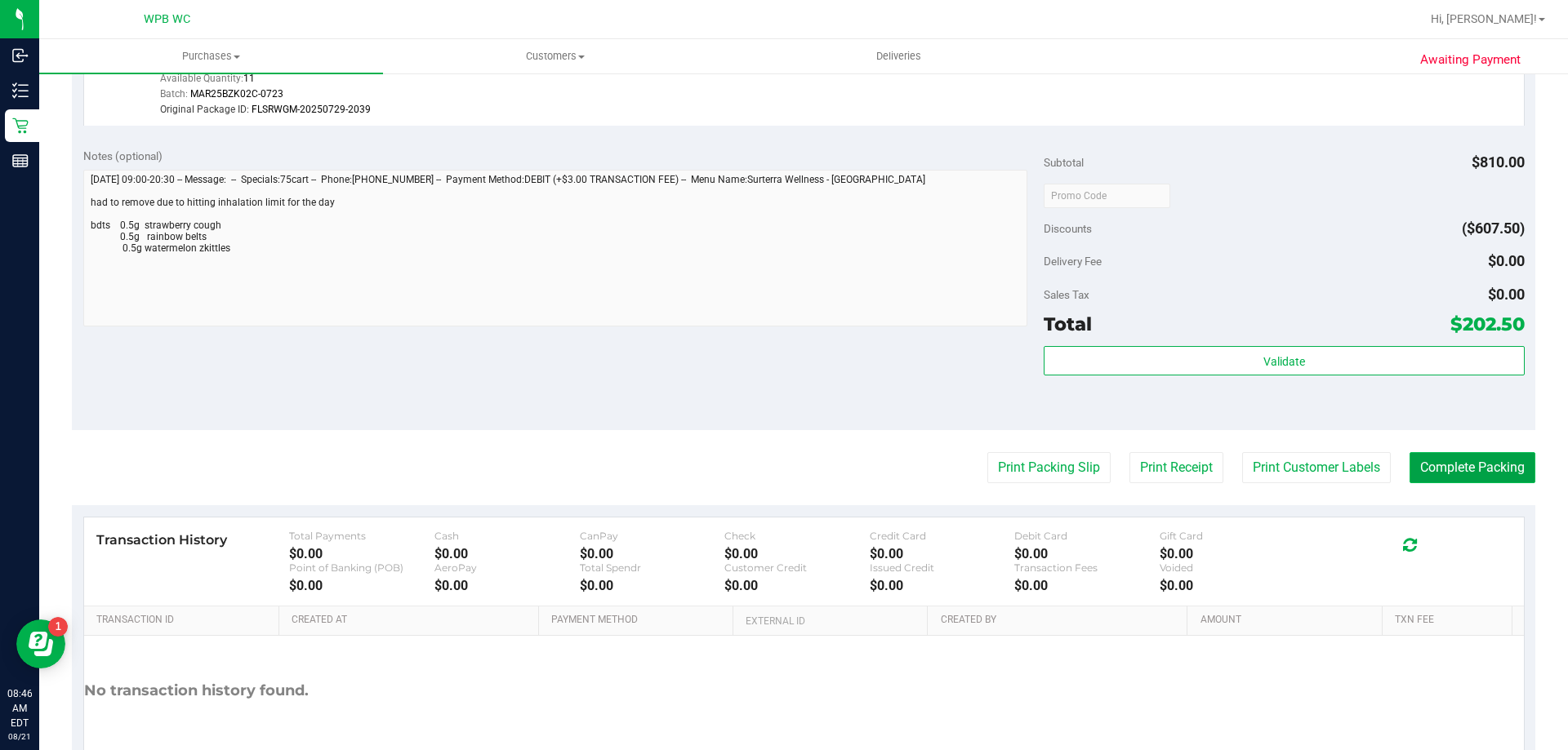
click at [1457, 469] on button "Complete Packing" at bounding box center [1473, 467] width 126 height 31
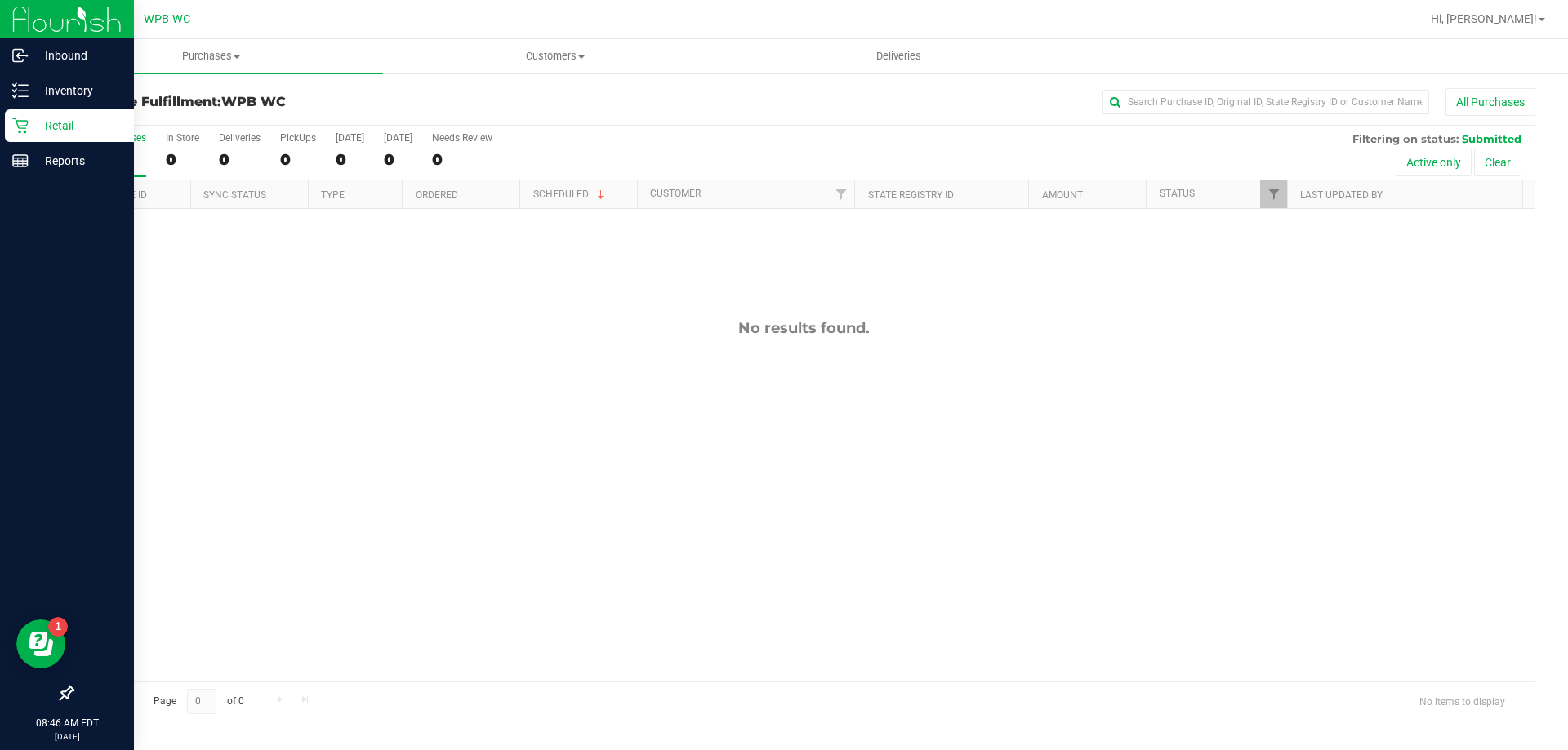
click at [46, 136] on div "Retail" at bounding box center [69, 125] width 129 height 33
